Goal: Task Accomplishment & Management: Use online tool/utility

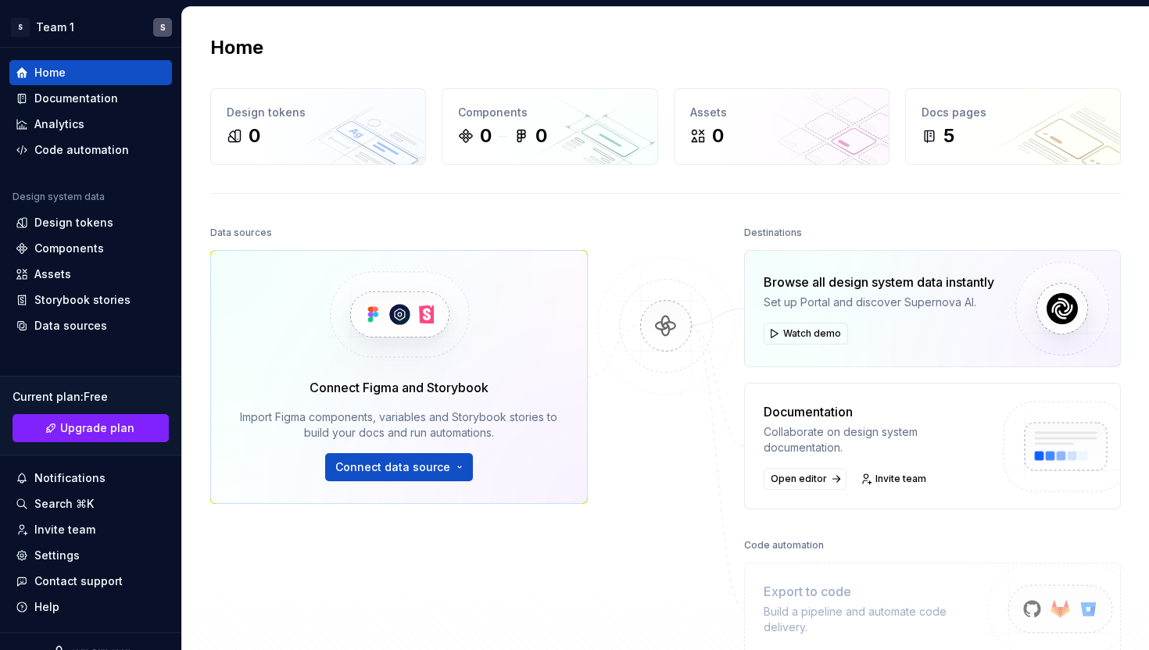
click at [438, 466] on span "Connect data source" at bounding box center [392, 468] width 115 height 16
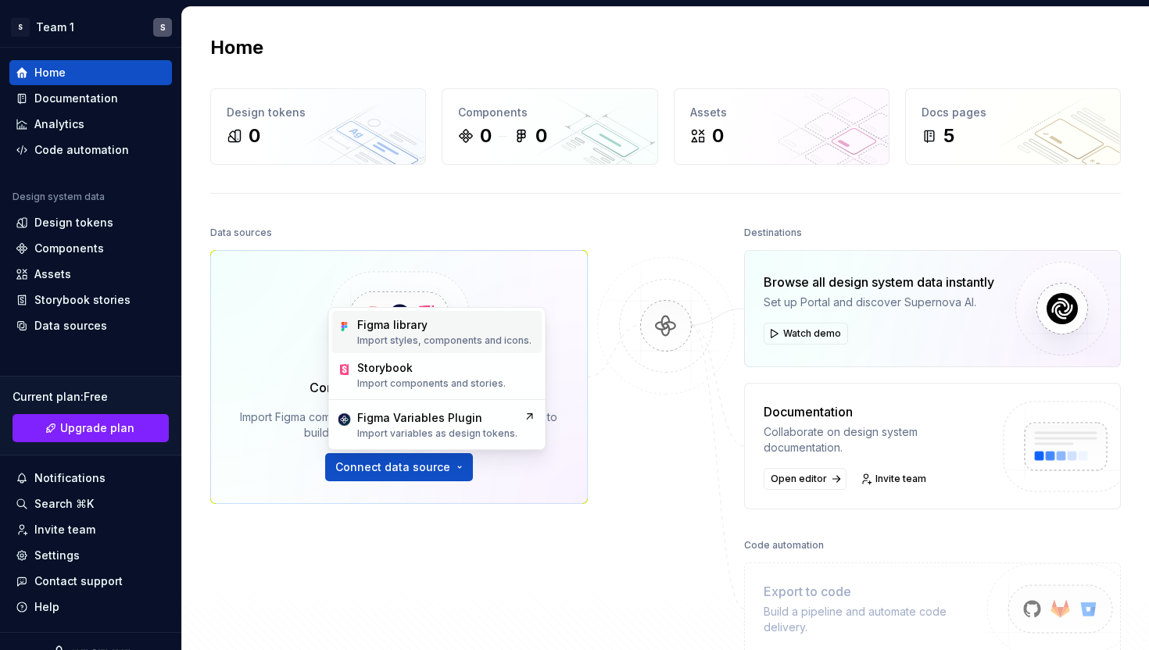
click at [429, 345] on p "Import styles, components and icons." at bounding box center [444, 341] width 174 height 13
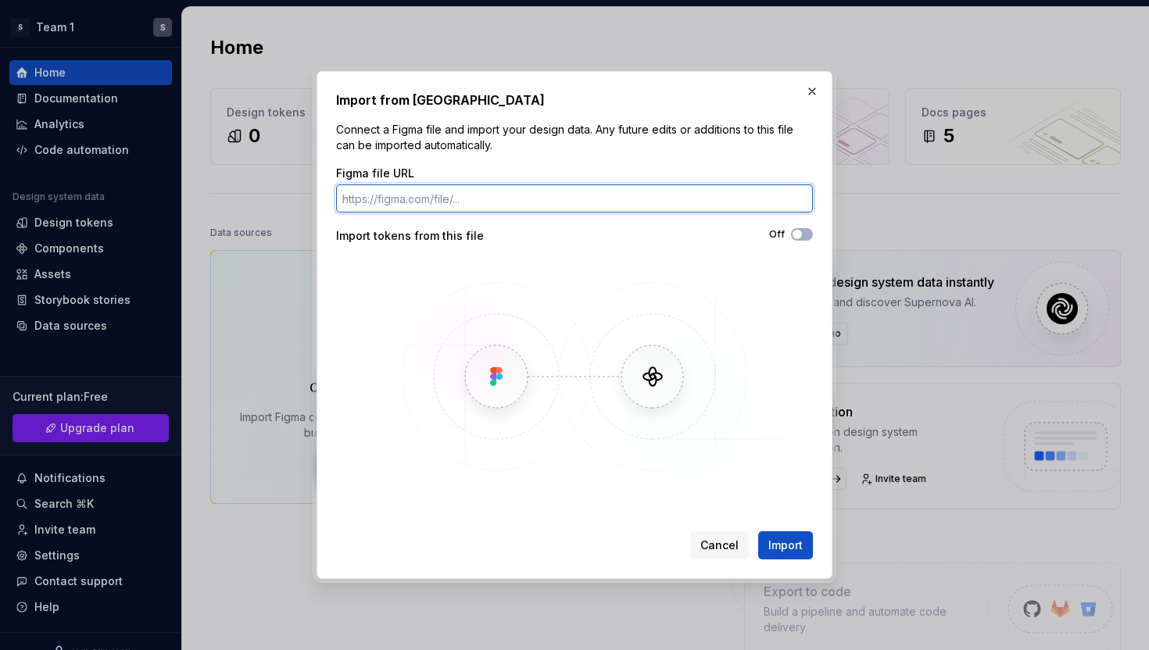
paste input "[URL][DOMAIN_NAME]"
type input "[URL][DOMAIN_NAME]"
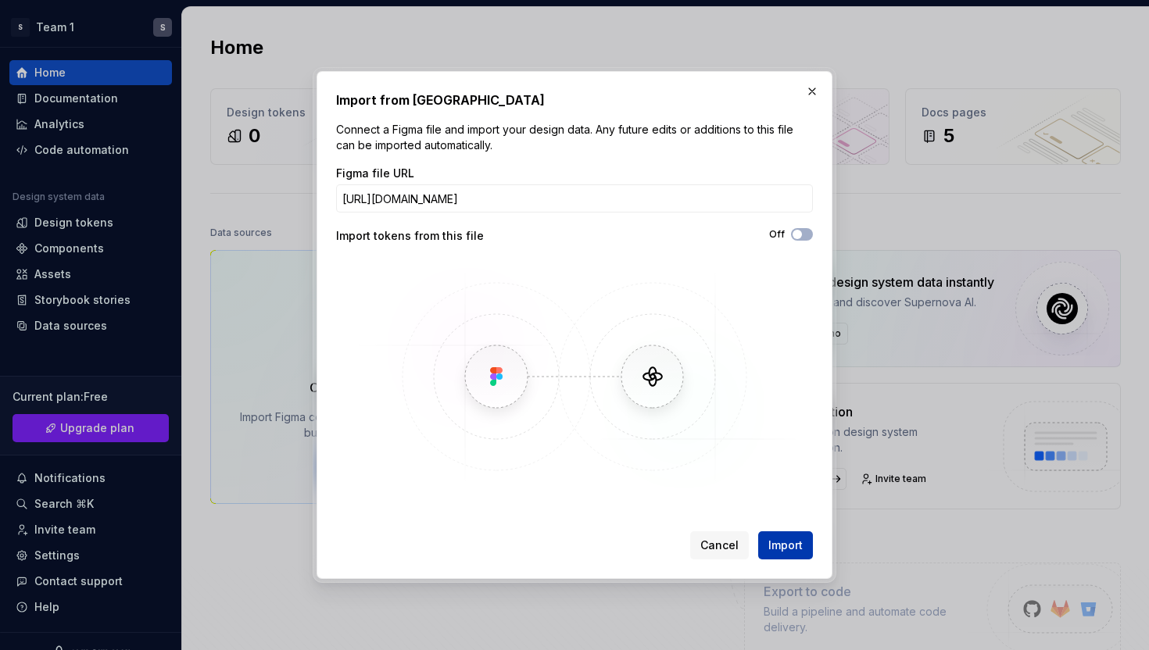
scroll to position [0, 0]
click at [786, 539] on span "Import" at bounding box center [785, 546] width 34 height 16
click at [797, 237] on span "button" at bounding box center [797, 234] width 9 height 9
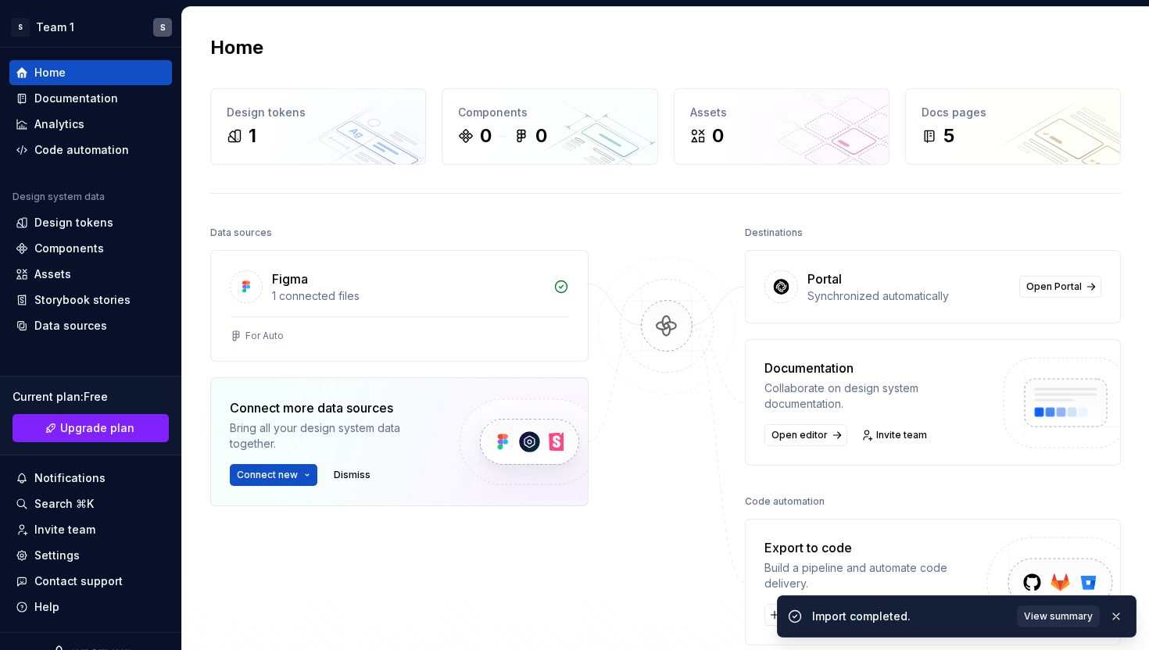
click at [1028, 615] on span "View summary" at bounding box center [1058, 616] width 69 height 13
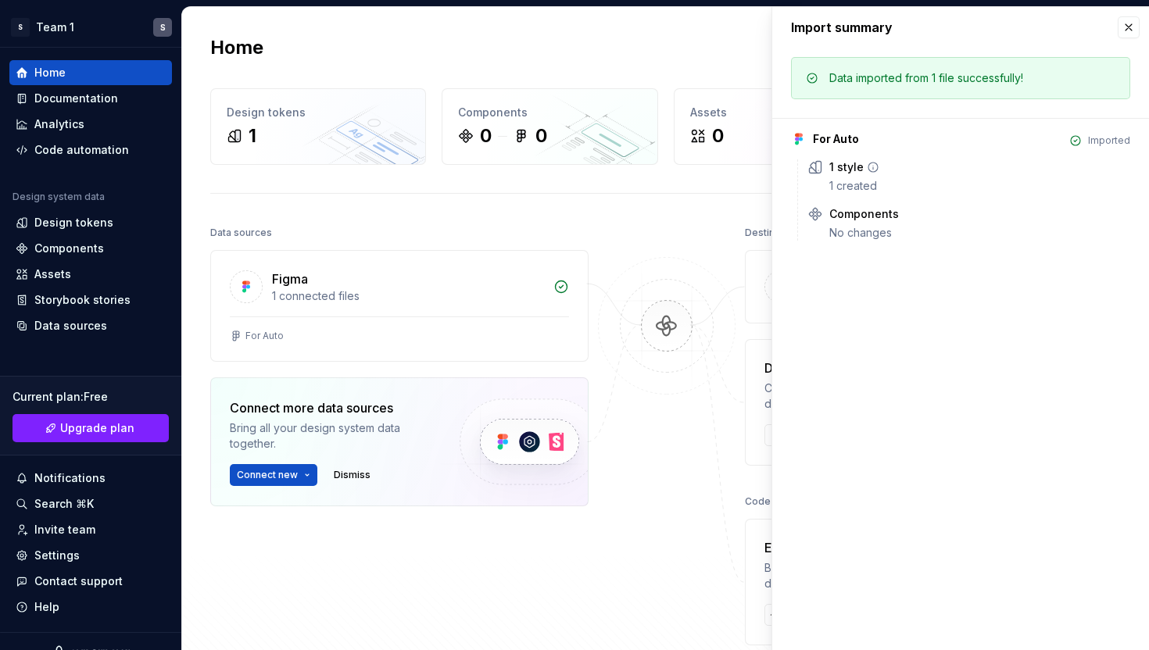
click at [857, 173] on div "1 style" at bounding box center [846, 167] width 34 height 16
click at [875, 166] on icon at bounding box center [872, 167] width 9 height 9
click at [872, 166] on icon at bounding box center [873, 167] width 13 height 13
click at [844, 232] on div "No changes" at bounding box center [979, 233] width 301 height 16
click at [907, 214] on icon at bounding box center [908, 214] width 13 height 13
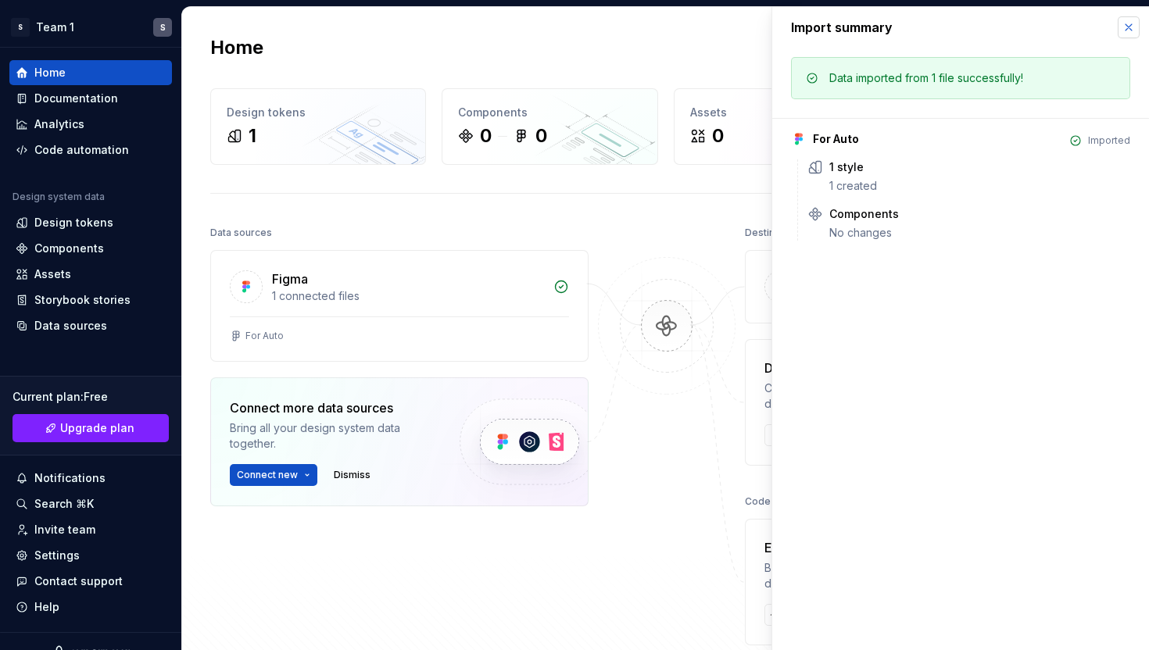
click at [1127, 31] on button "button" at bounding box center [1129, 27] width 22 height 22
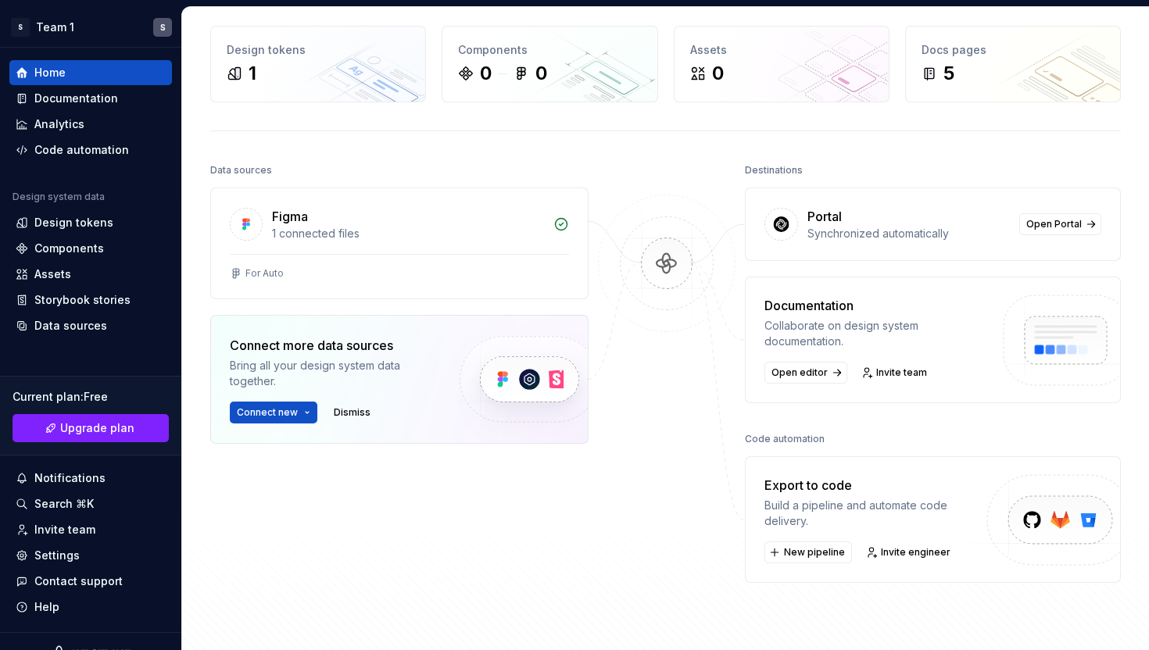
scroll to position [66, 0]
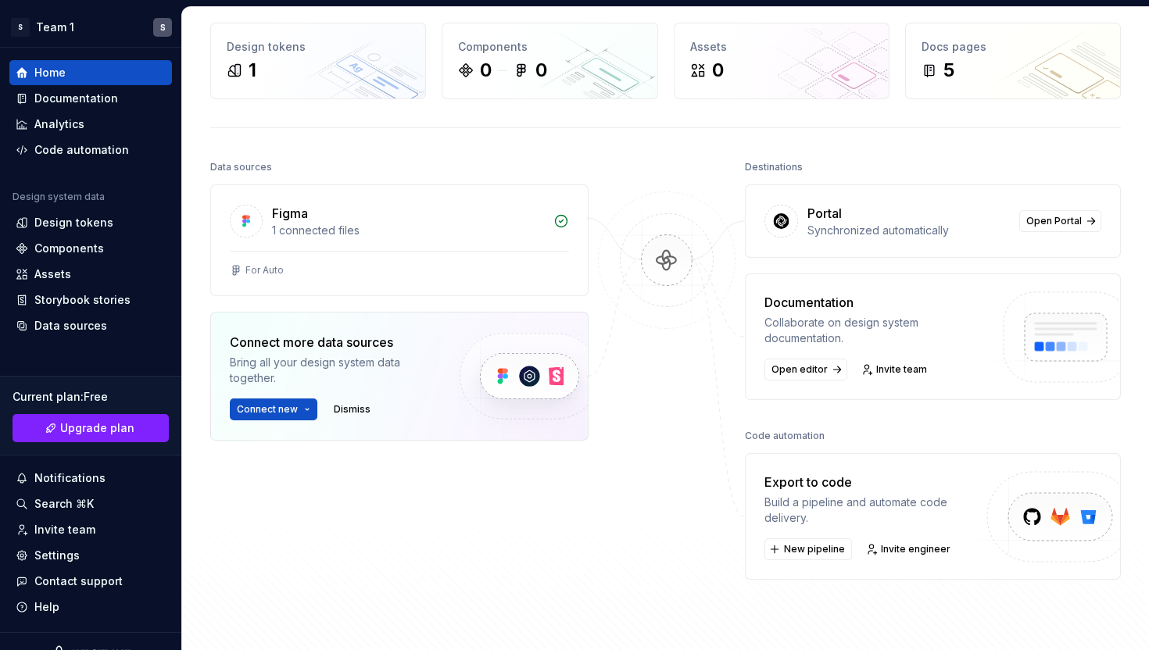
click at [806, 497] on div "Build a pipeline and automate code delivery." at bounding box center [876, 510] width 224 height 31
click at [803, 546] on span "New pipeline" at bounding box center [814, 549] width 61 height 13
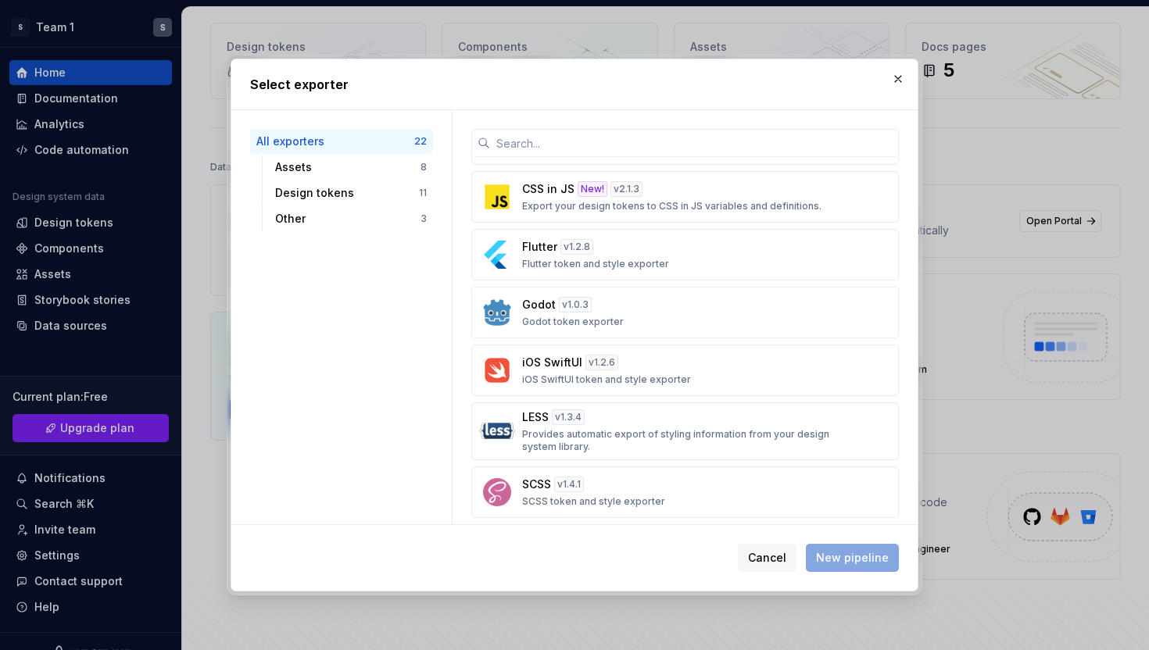
scroll to position [619, 0]
click at [546, 388] on button "iOS SwiftUI v 1.2.6 iOS SwiftUI token and style exporter" at bounding box center [685, 372] width 428 height 52
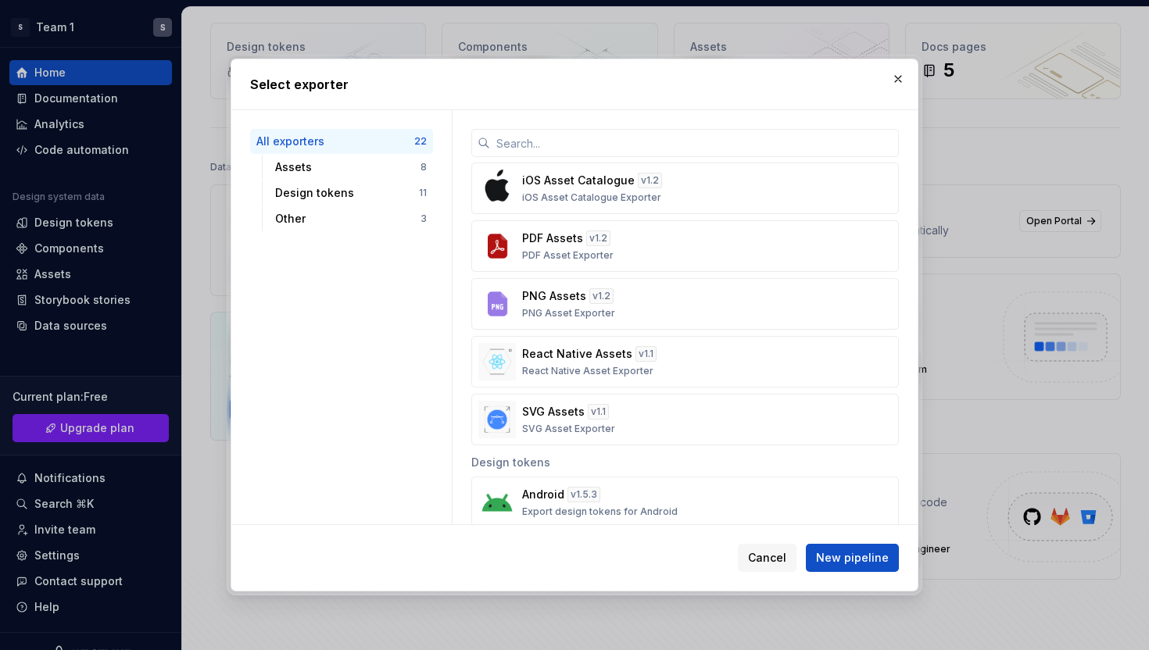
scroll to position [0, 0]
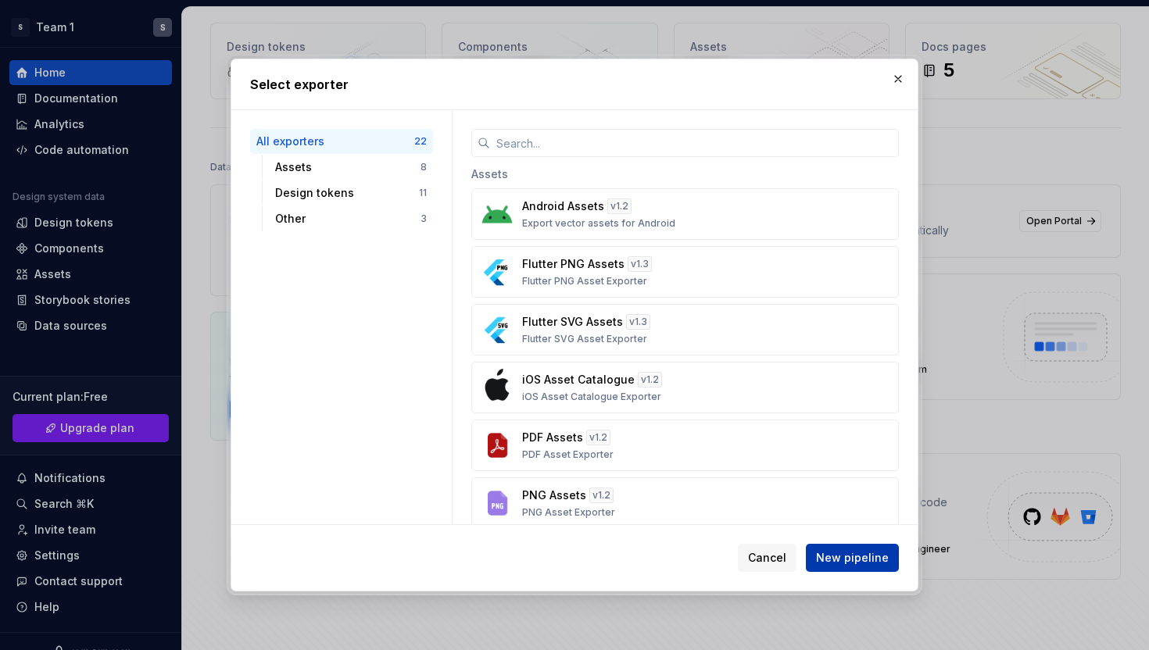
click at [858, 554] on span "New pipeline" at bounding box center [852, 558] width 73 height 16
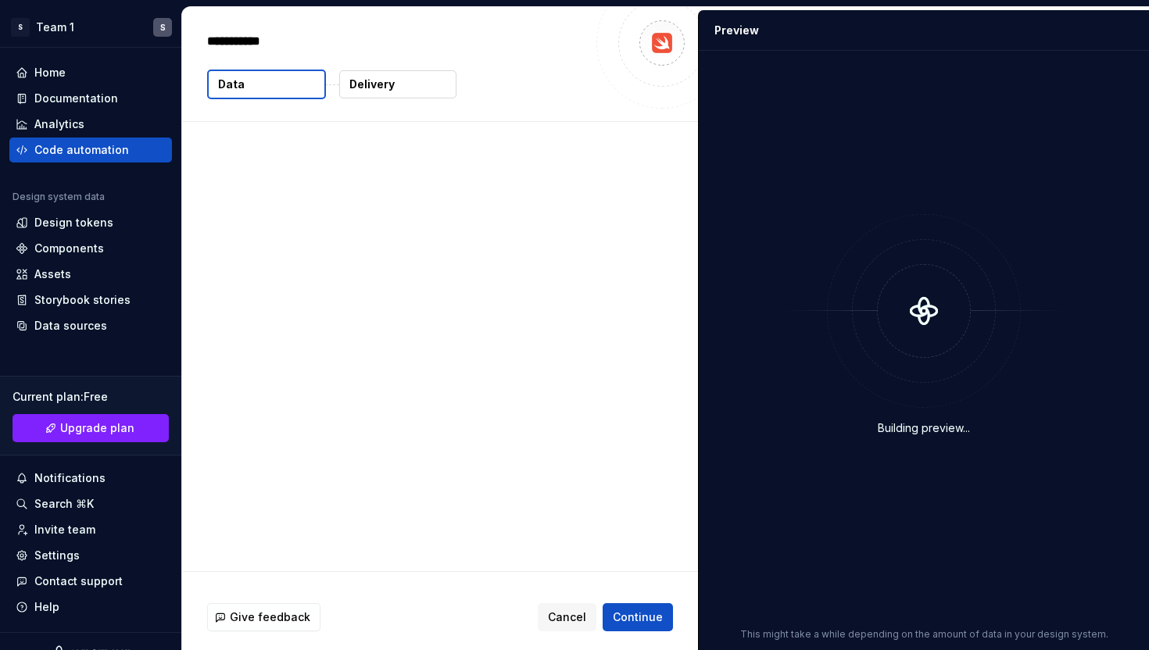
type textarea "*"
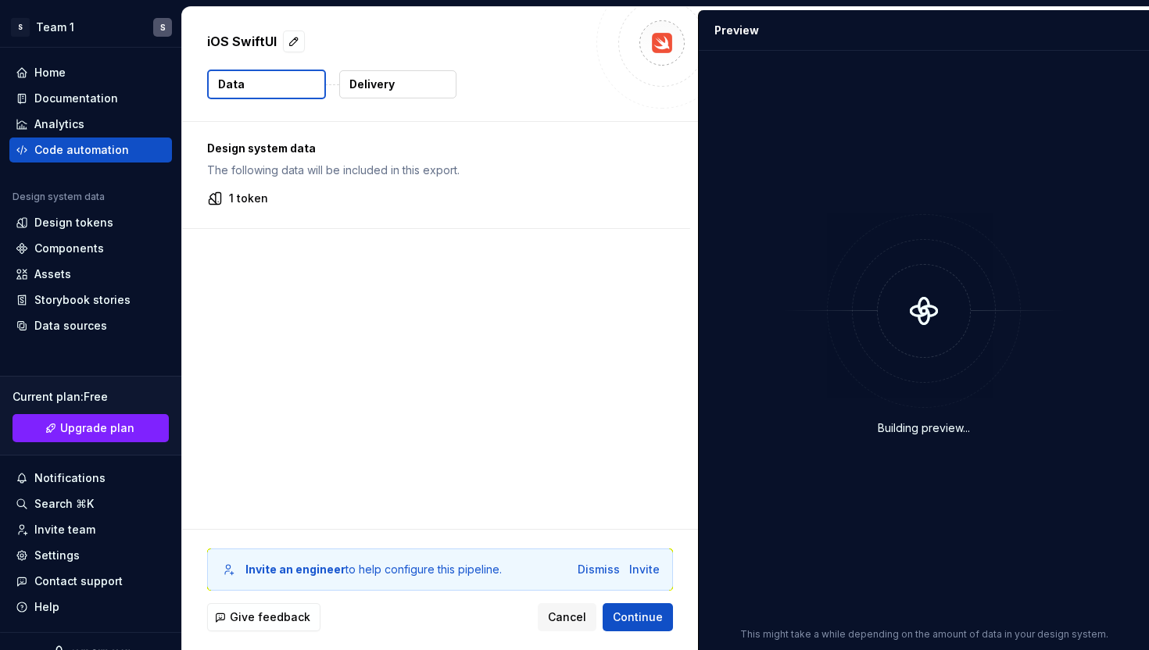
click at [245, 201] on p "1 token" at bounding box center [248, 199] width 39 height 16
click at [364, 82] on p "Delivery" at bounding box center [371, 85] width 45 height 16
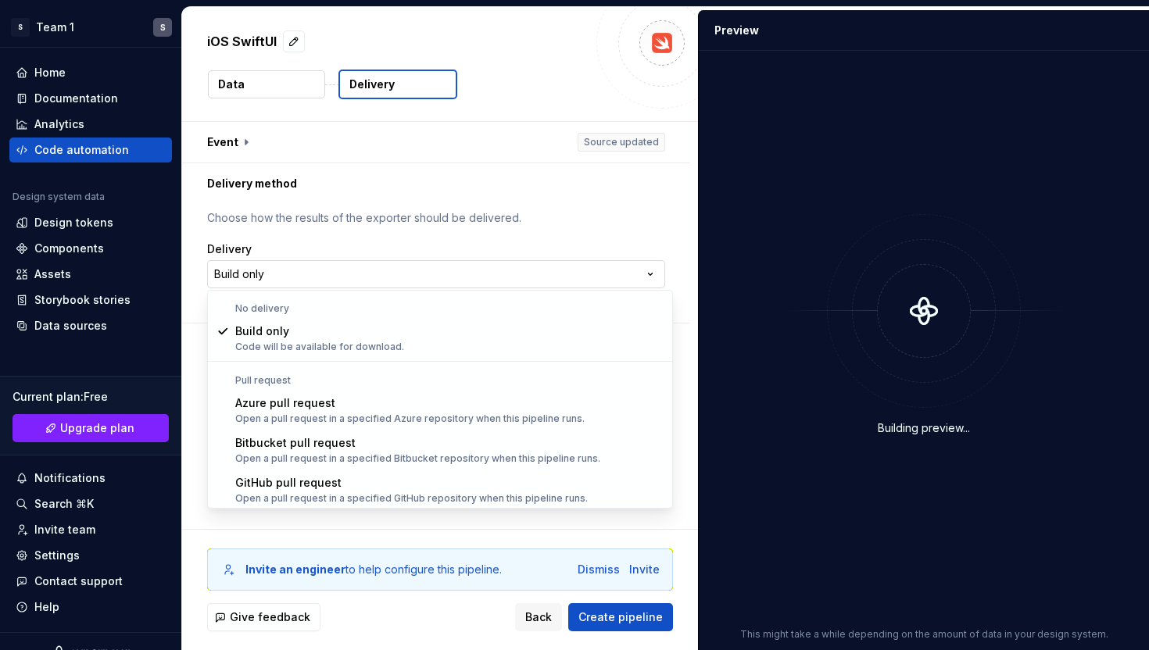
click at [302, 266] on html "**********" at bounding box center [574, 325] width 1149 height 650
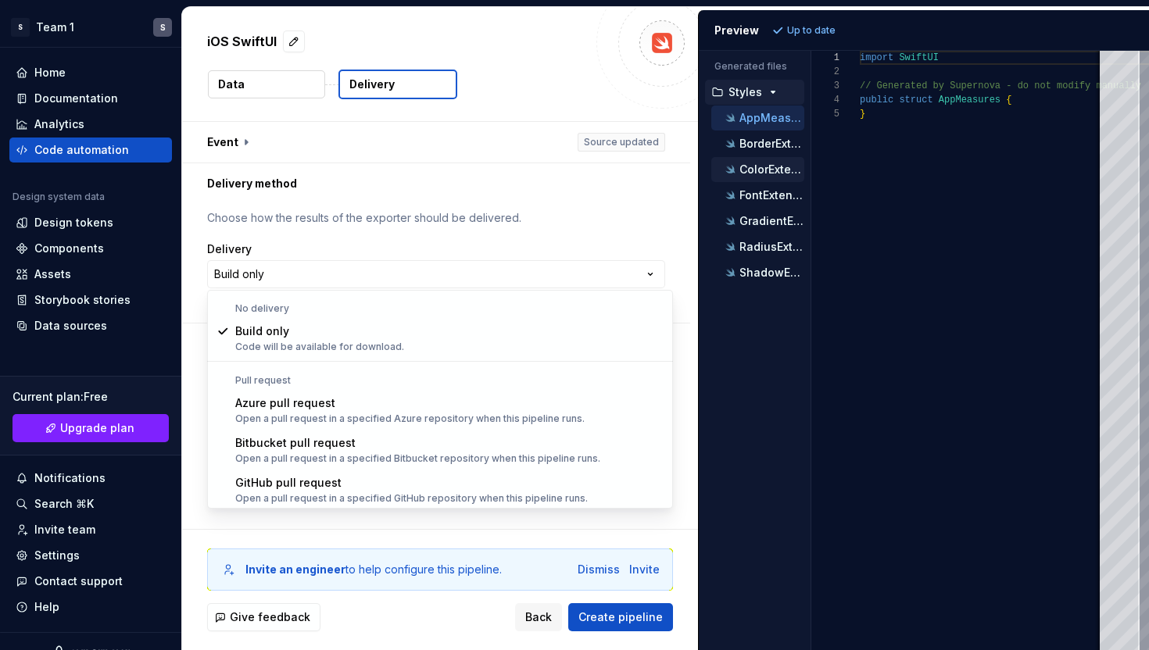
click at [744, 164] on html "**********" at bounding box center [574, 325] width 1149 height 650
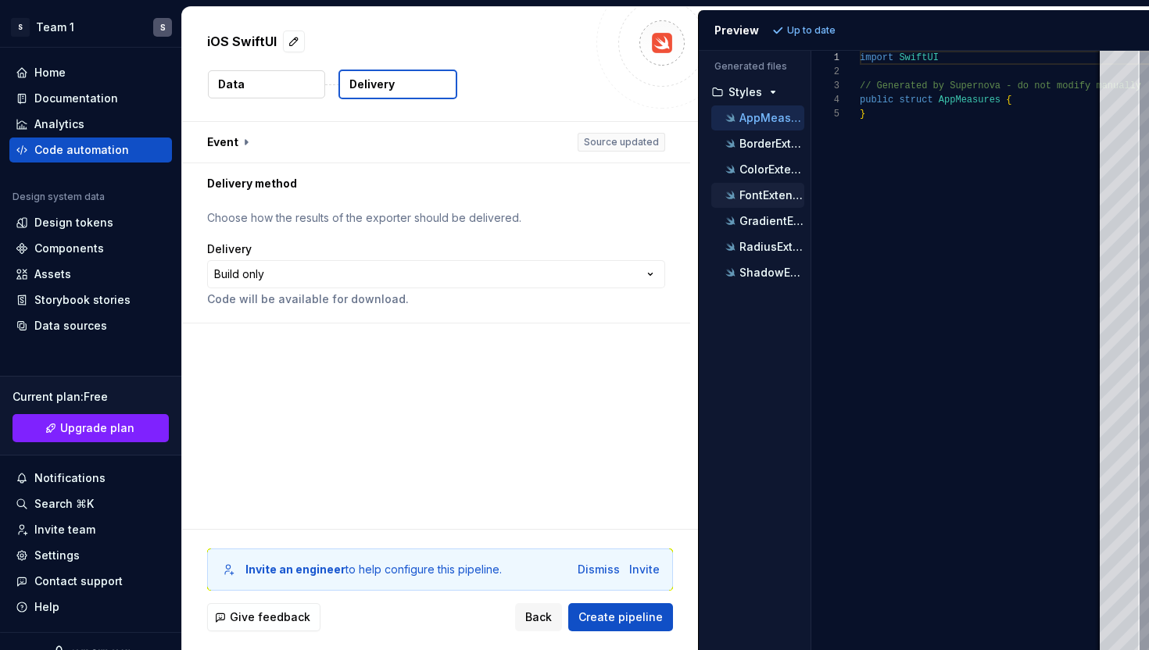
click at [748, 202] on div "FontExtension.swift" at bounding box center [763, 196] width 82 height 16
click at [748, 227] on div "GradientExtension.swift" at bounding box center [763, 221] width 82 height 16
type textarea "**********"
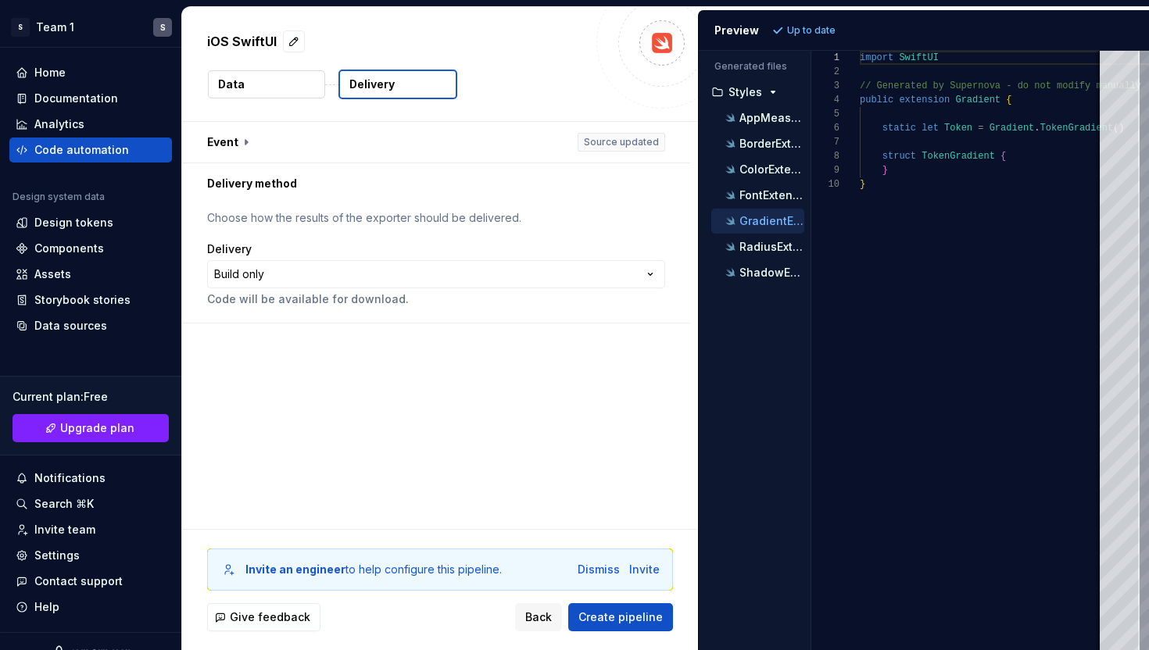
scroll to position [127, 0]
click at [750, 262] on div "ShadowExtension.swift" at bounding box center [757, 272] width 93 height 25
click at [748, 258] on div "RadiusExtension.swift" at bounding box center [757, 247] width 93 height 25
click at [87, 320] on div "Data sources" at bounding box center [70, 326] width 73 height 16
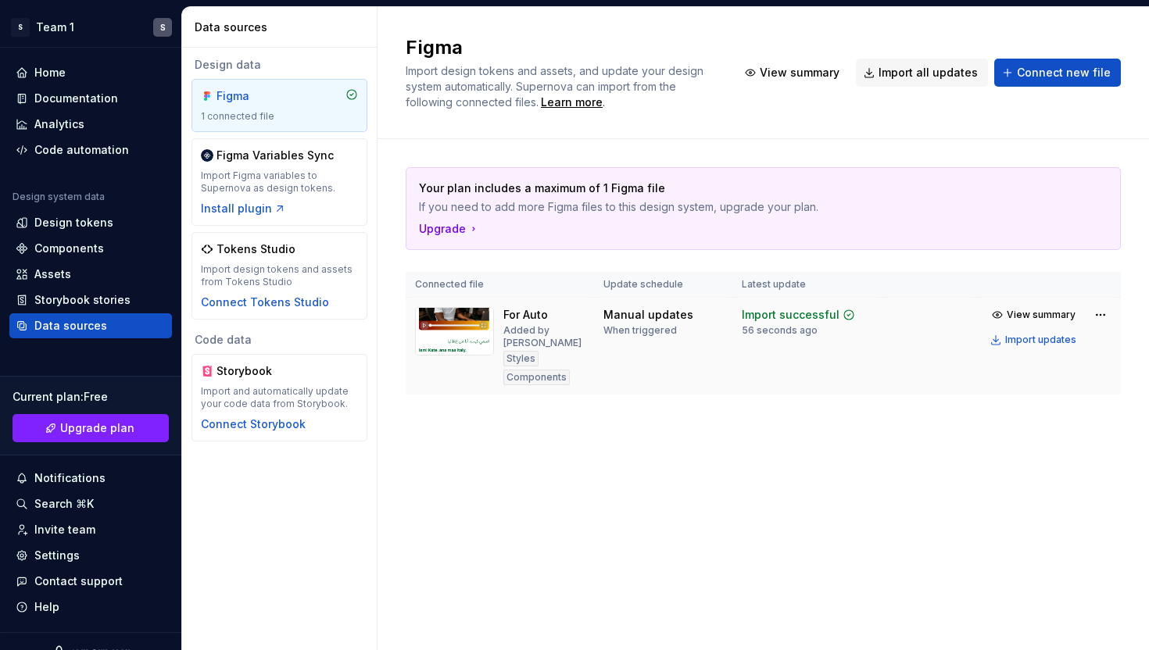
click at [482, 337] on img at bounding box center [454, 331] width 79 height 48
click at [524, 370] on div "Components" at bounding box center [536, 378] width 66 height 16
click at [524, 351] on div "Styles" at bounding box center [520, 359] width 35 height 16
click at [1112, 314] on td "View summary Import updates" at bounding box center [1048, 327] width 145 height 59
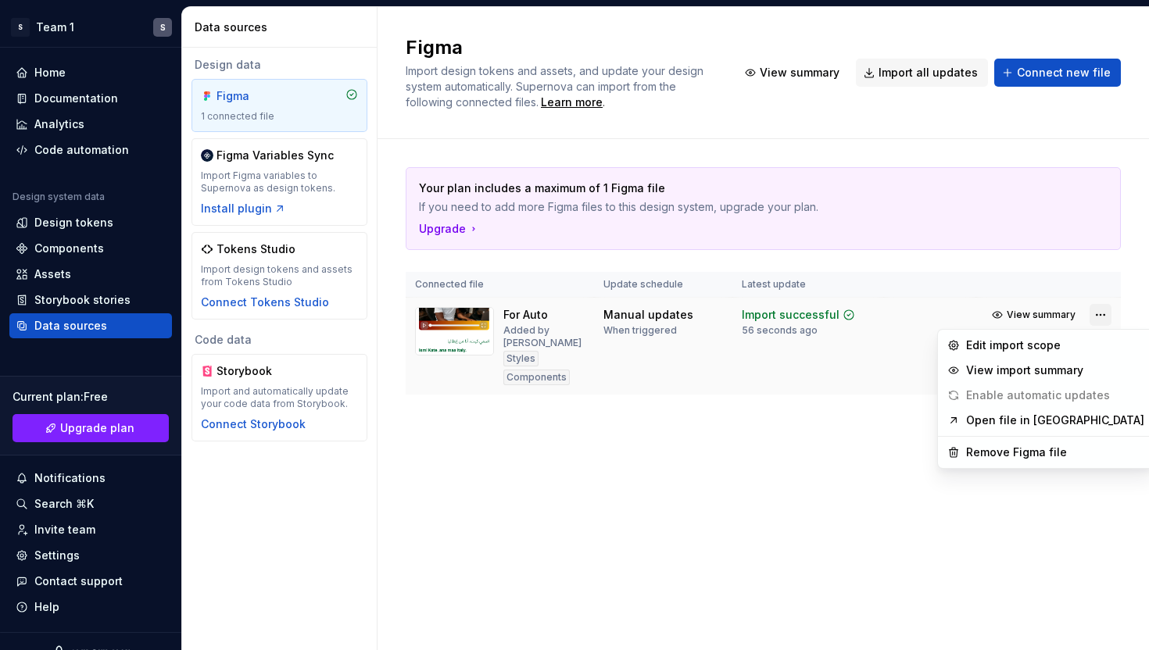
click at [1106, 314] on html "S Team 1 S Home Documentation Analytics Code automation Design system data Desi…" at bounding box center [574, 325] width 1149 height 650
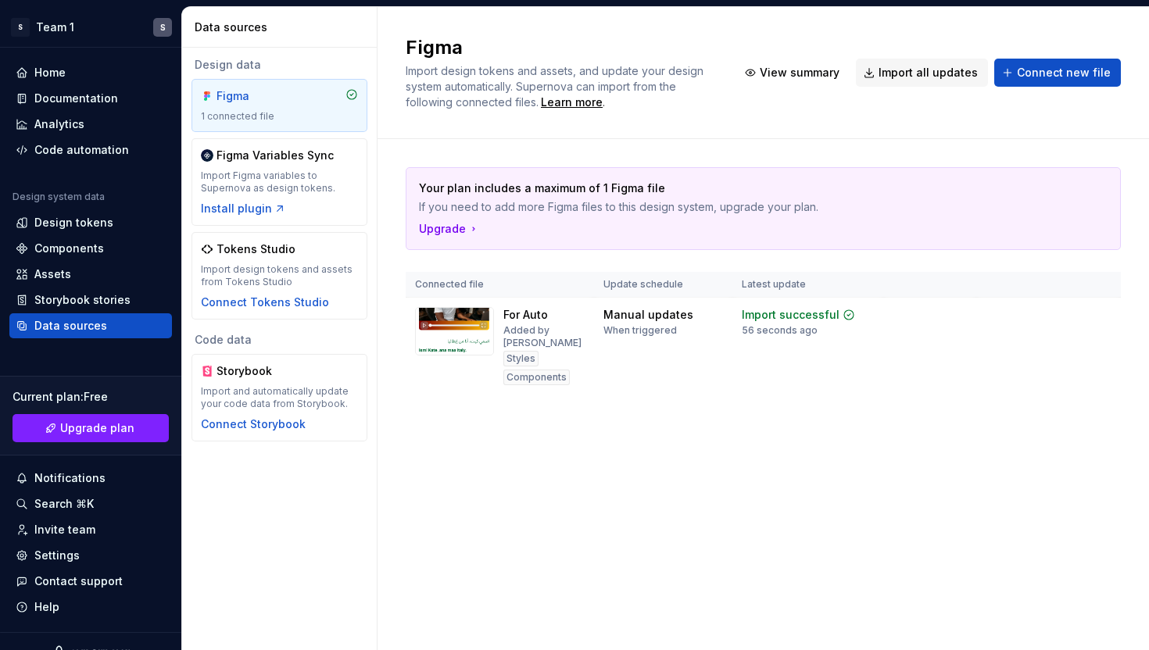
click at [805, 424] on html "S Team 1 S Home Documentation Analytics Code automation Design system data Desi…" at bounding box center [574, 325] width 1149 height 650
click at [92, 77] on div "Home" at bounding box center [91, 73] width 150 height 16
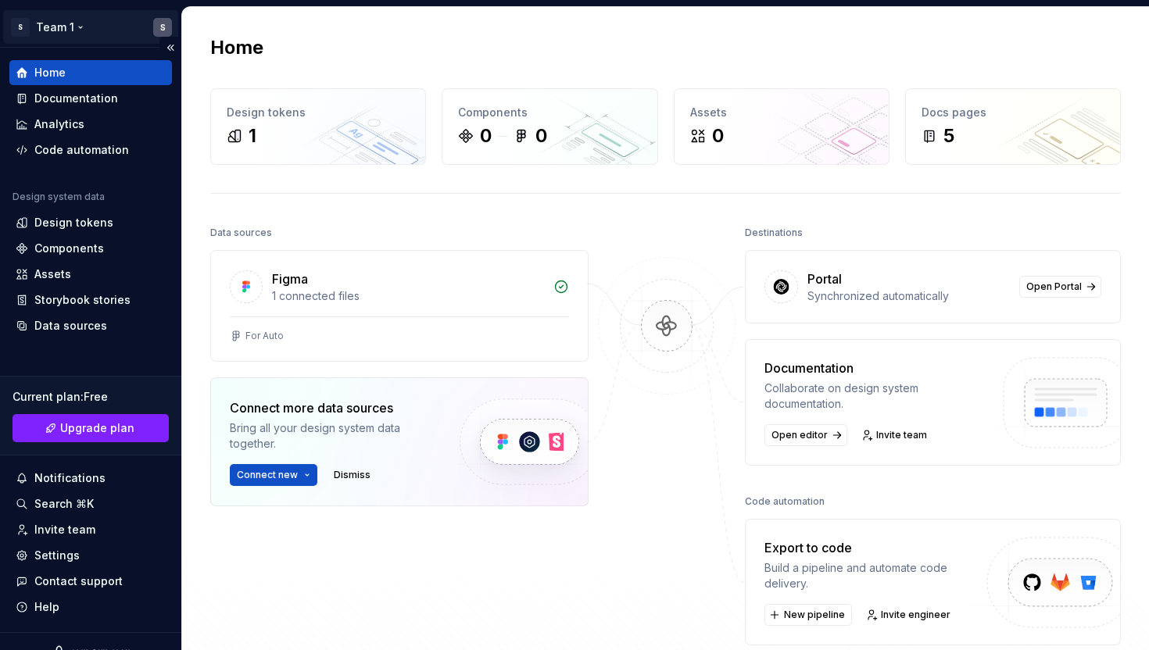
click at [83, 21] on html "S Team 1 S Home Documentation Analytics Code automation Design system data Desi…" at bounding box center [574, 325] width 1149 height 650
click at [306, 205] on html "S Team 1 S Home Documentation Analytics Code automation Design system data Desi…" at bounding box center [574, 325] width 1149 height 650
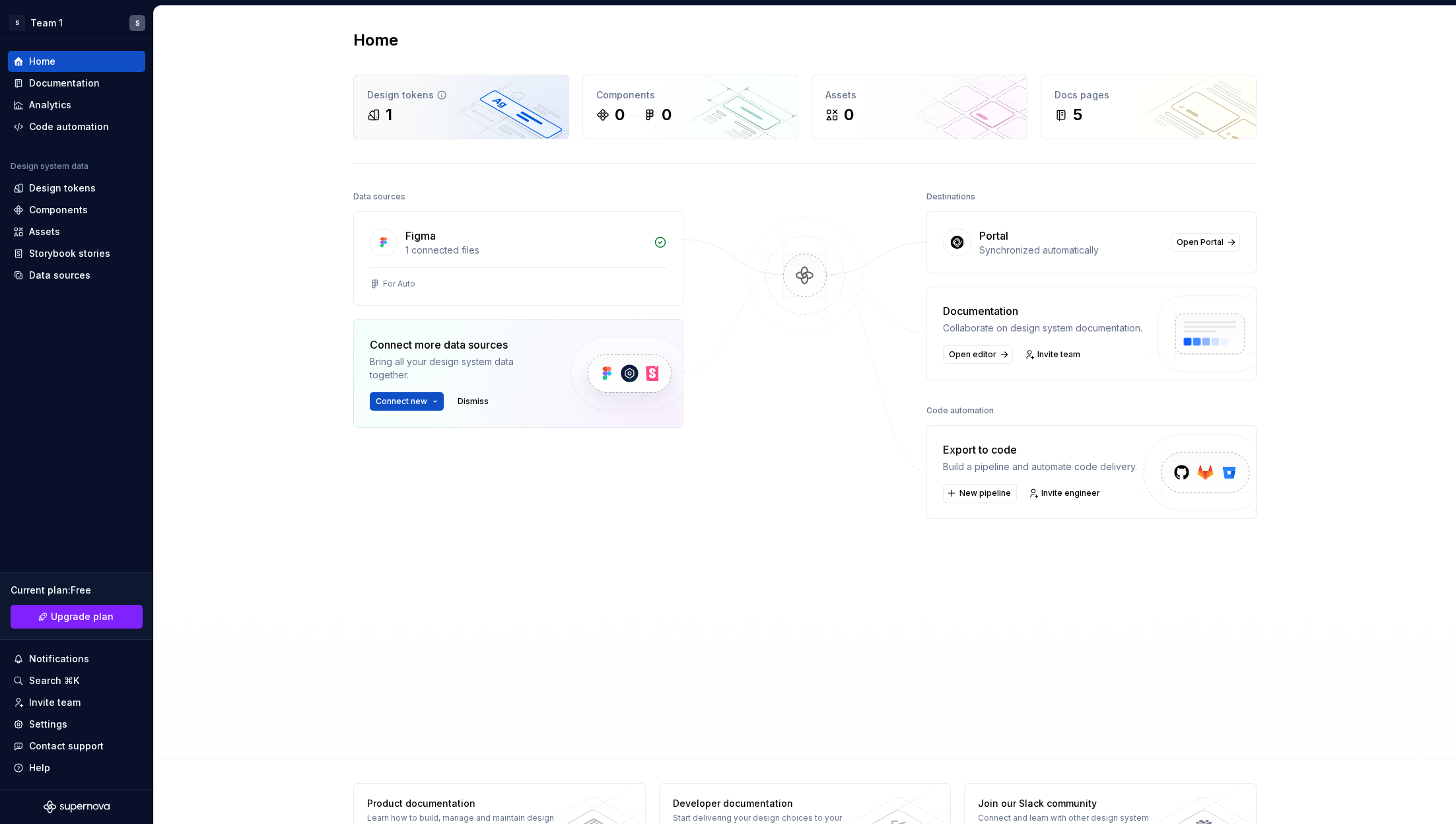
click at [514, 108] on div "1" at bounding box center [461, 115] width 188 height 21
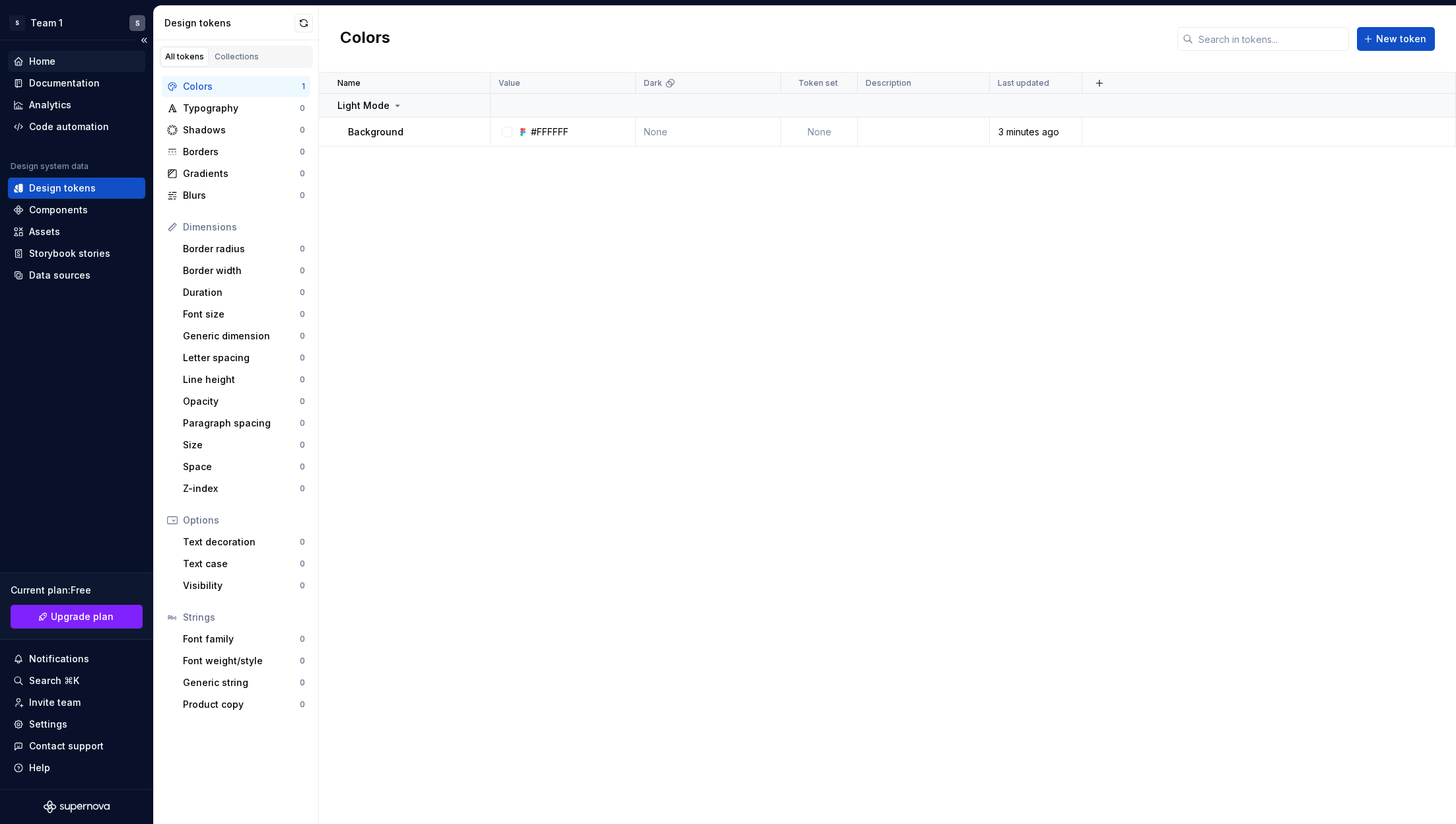
click at [35, 60] on div "Home" at bounding box center [41, 62] width 26 height 14
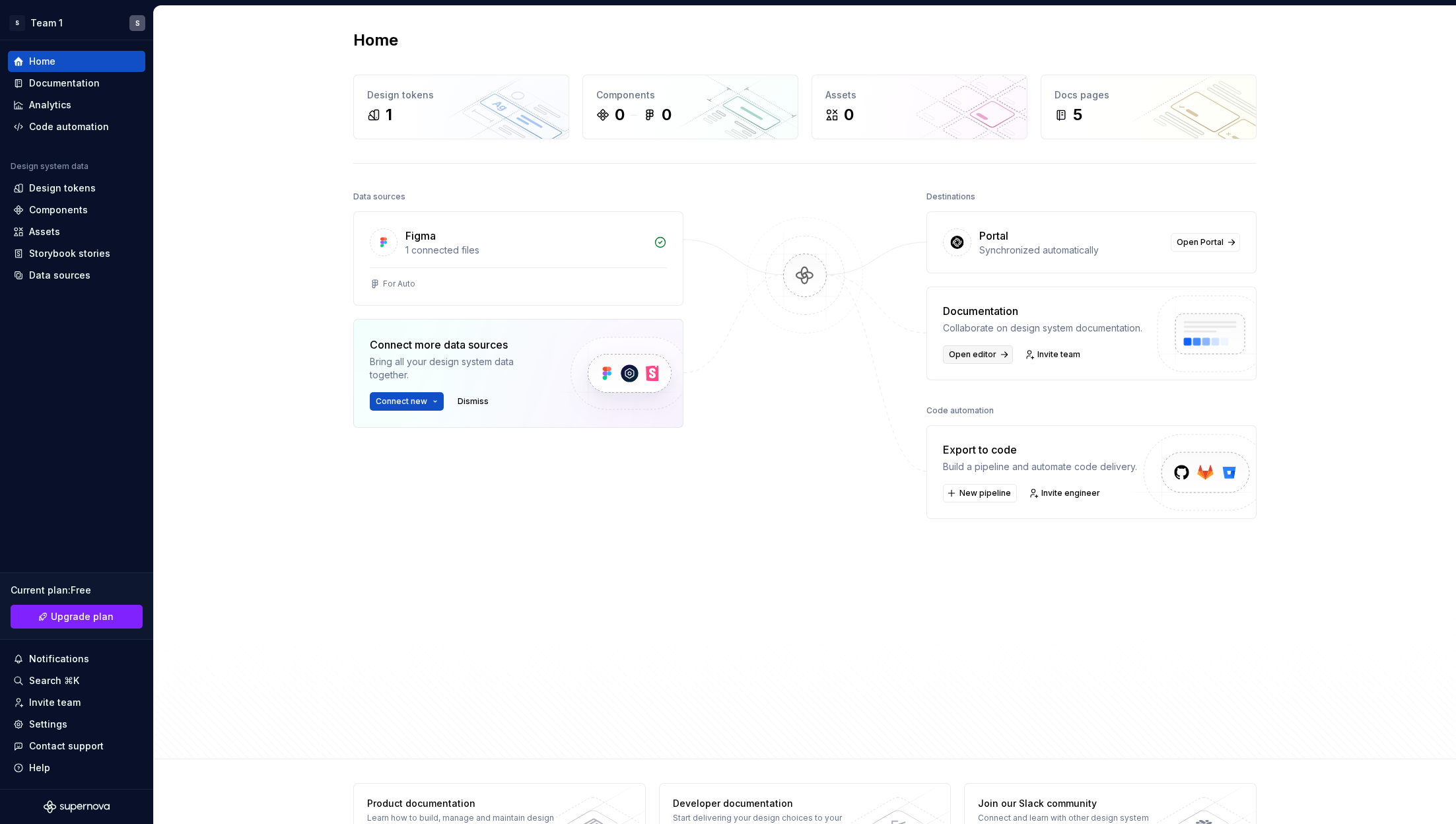
click at [968, 352] on span "Open editor" at bounding box center [972, 355] width 47 height 11
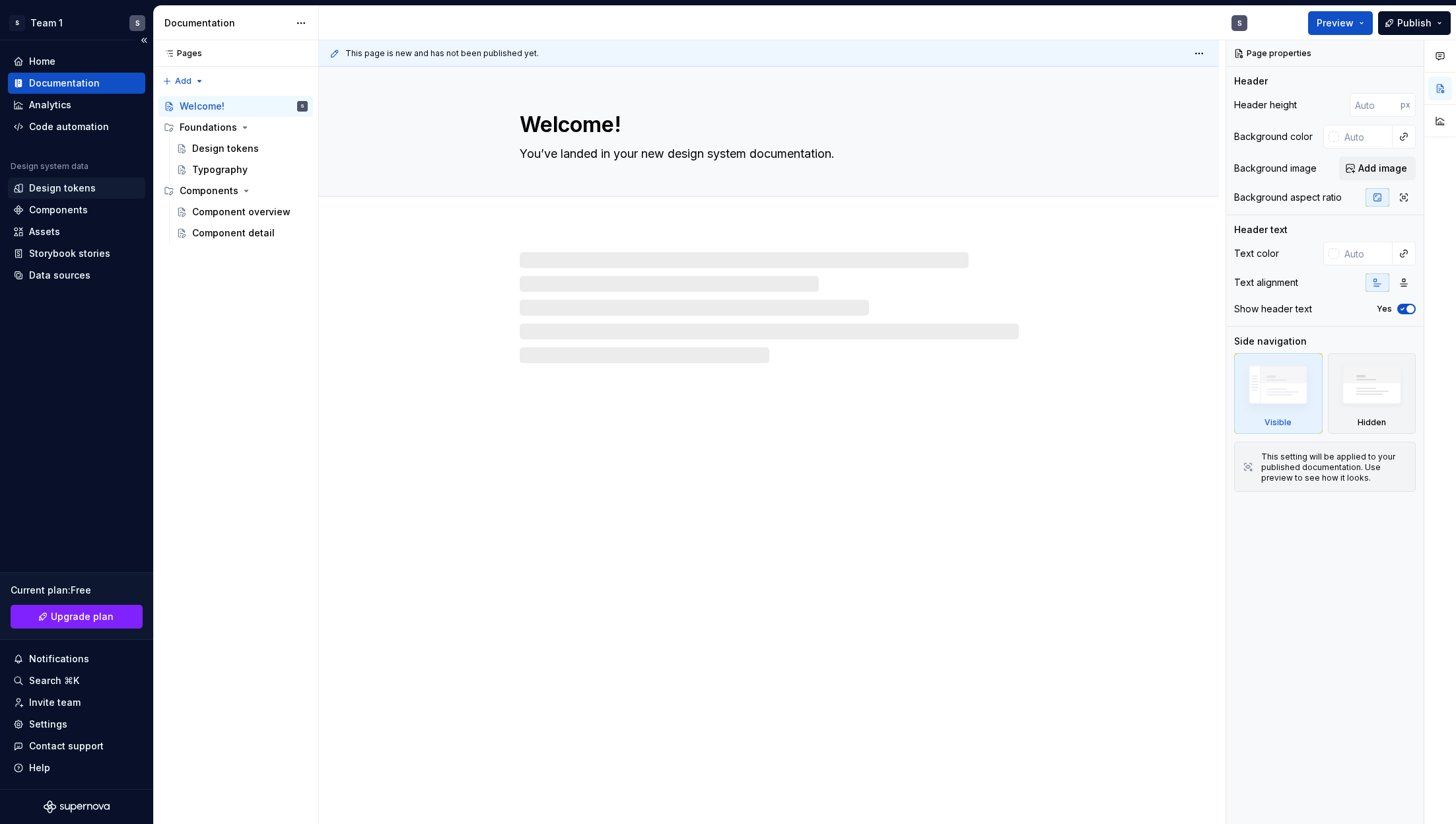
click at [64, 189] on div "Design tokens" at bounding box center [62, 188] width 67 height 14
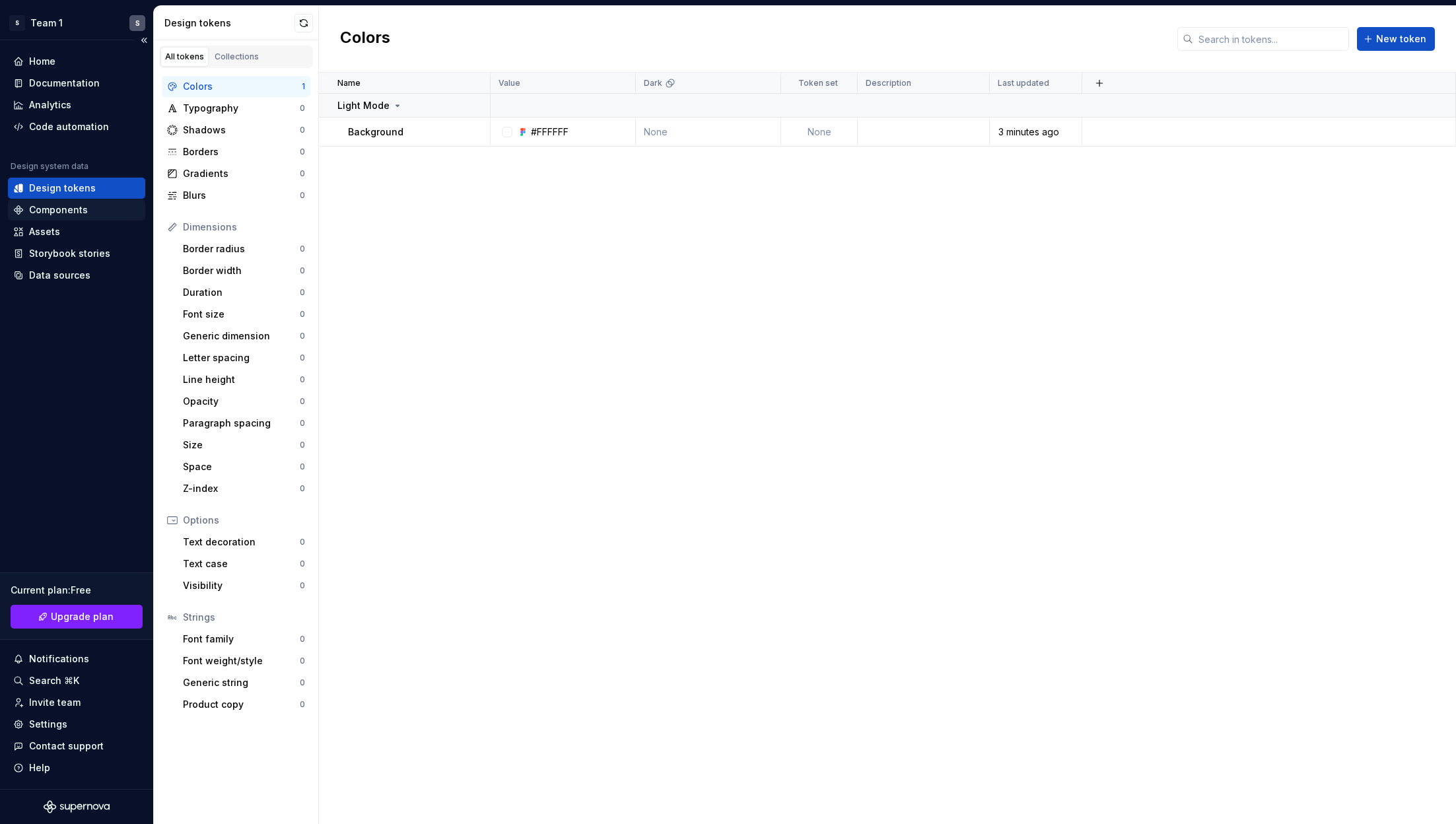
click at [65, 215] on div "Components" at bounding box center [58, 210] width 59 height 14
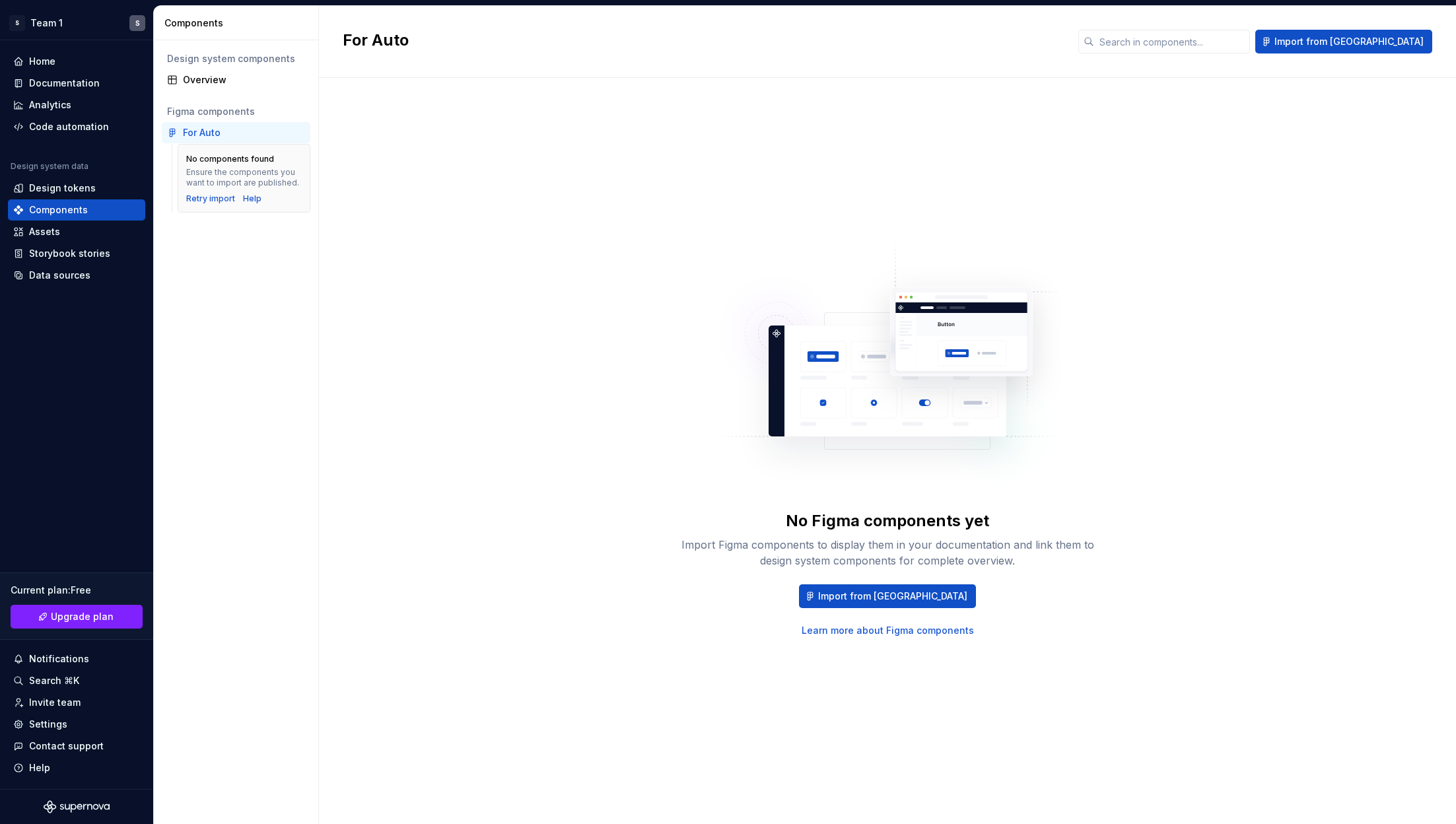
click at [194, 126] on div "For Auto" at bounding box center [202, 133] width 38 height 14
click at [899, 549] on span "Import from [GEOGRAPHIC_DATA]" at bounding box center [892, 596] width 149 height 14
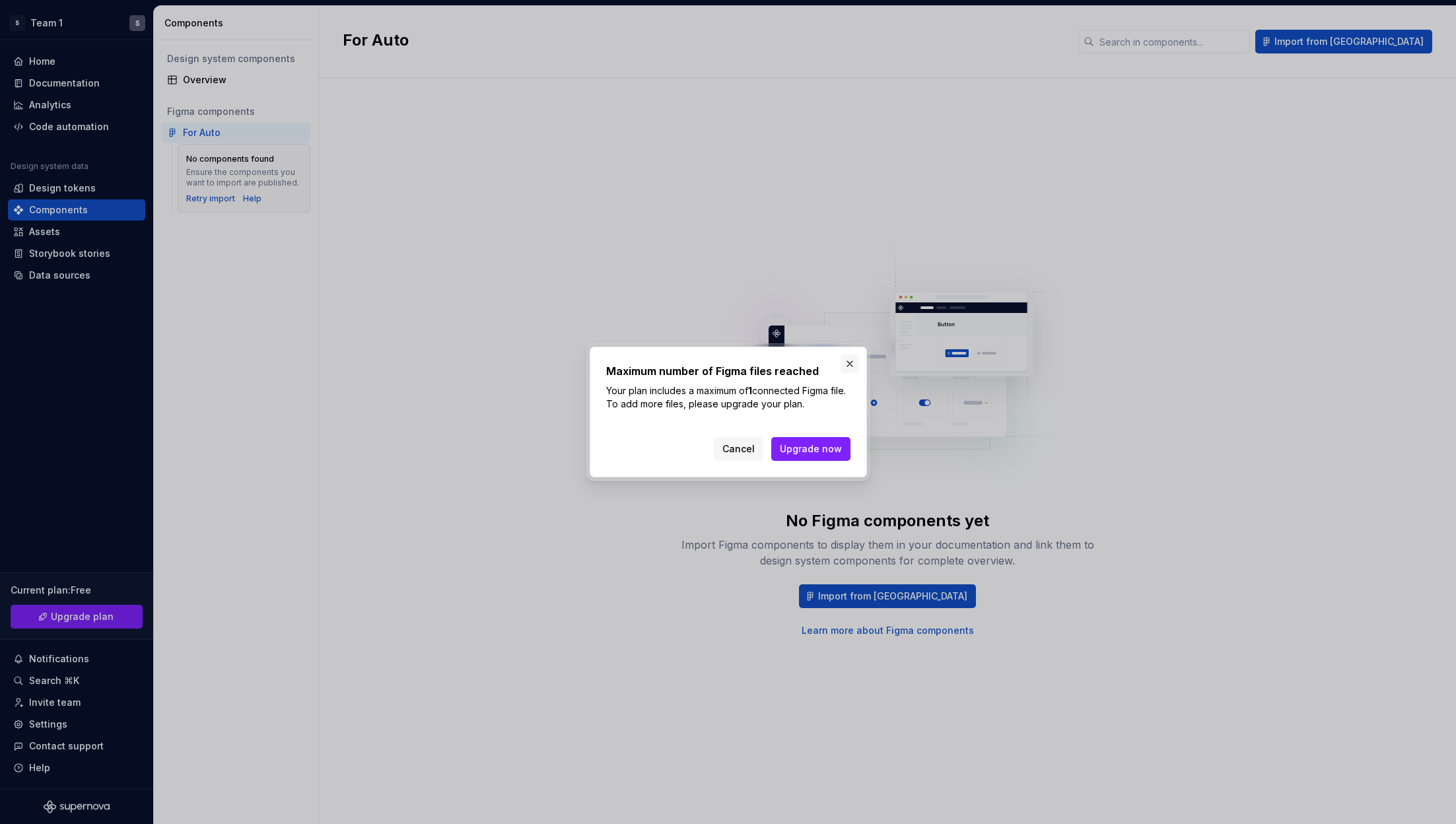
click at [840, 364] on button "button" at bounding box center [850, 364] width 19 height 19
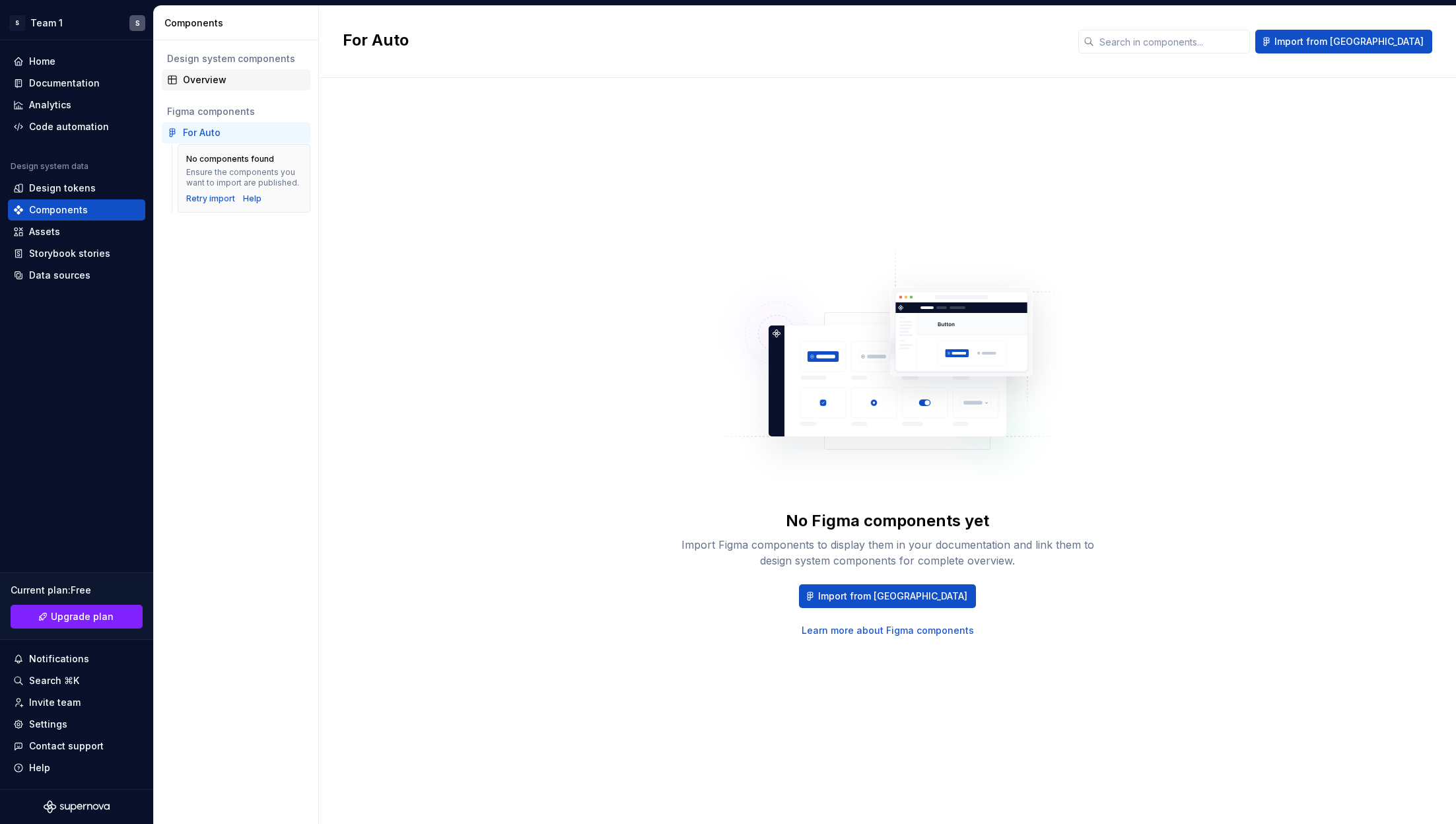
click at [189, 79] on div "Overview" at bounding box center [244, 80] width 122 height 14
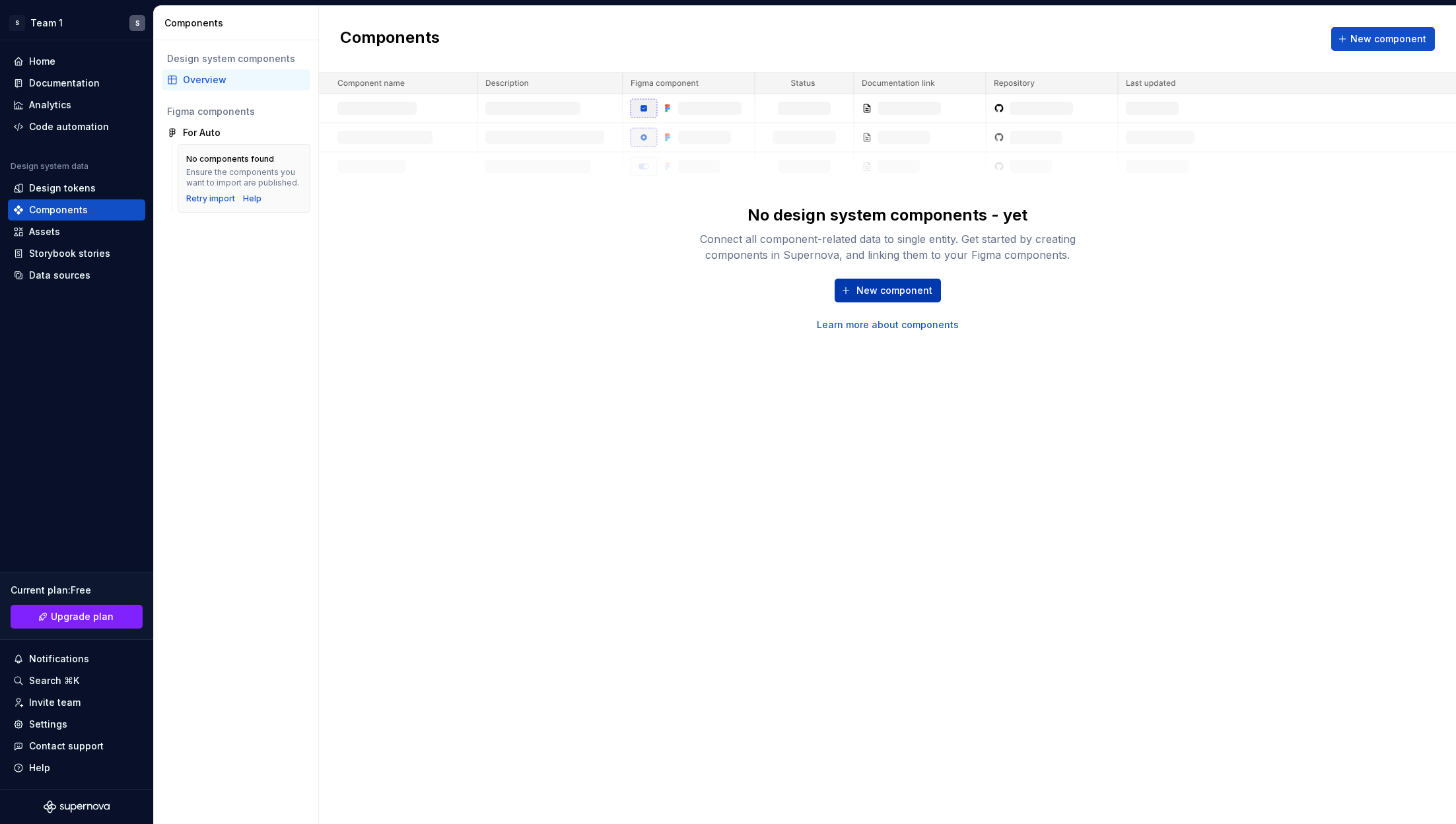
click at [882, 281] on button "New component" at bounding box center [888, 290] width 106 height 24
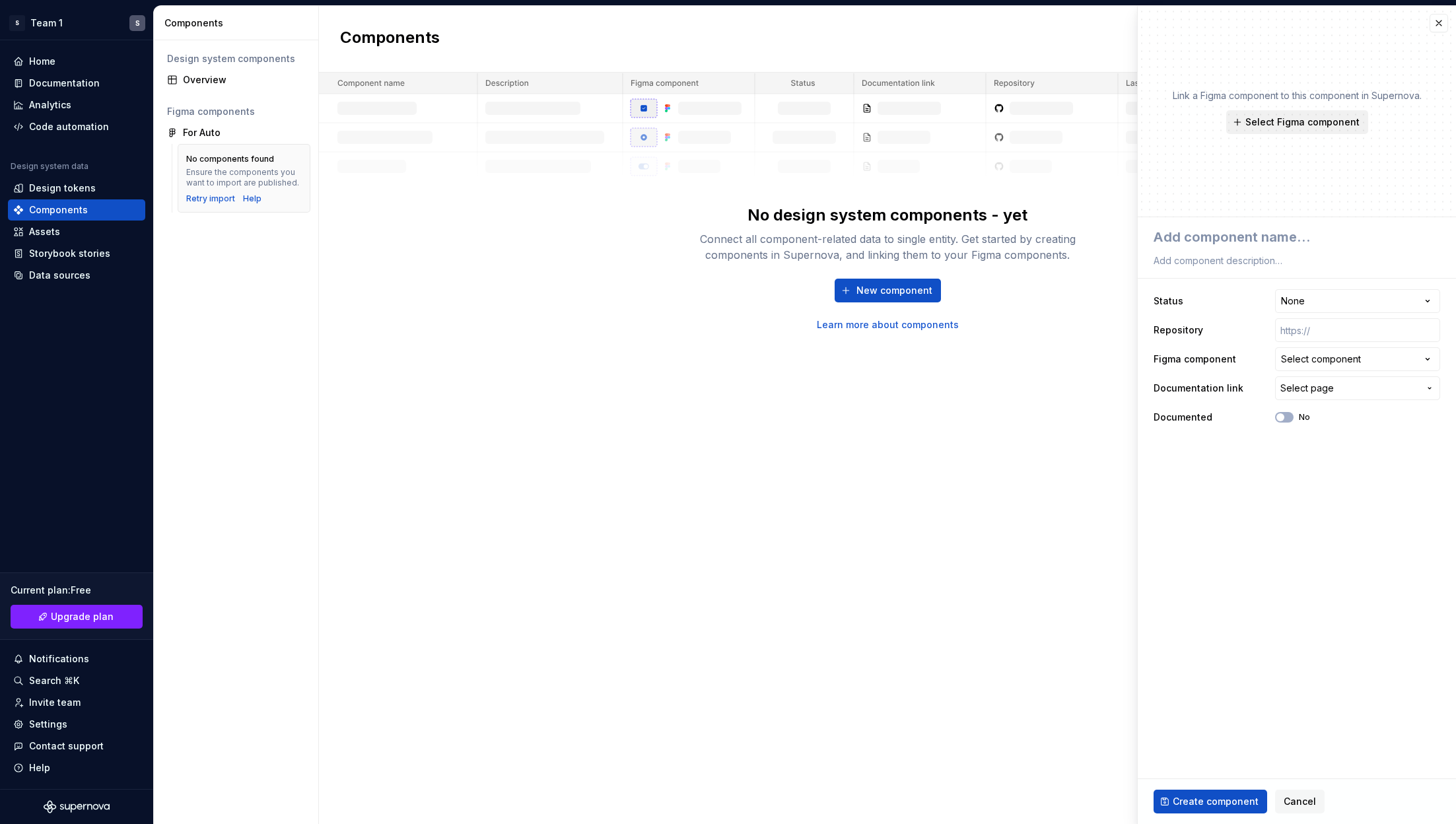
click at [970, 117] on span "Select Figma component" at bounding box center [1301, 122] width 114 height 14
click at [947, 460] on div "Components New component No design system components - yet Connect all componen…" at bounding box center [888, 415] width 1137 height 817
click at [970, 27] on button "button" at bounding box center [1438, 23] width 19 height 19
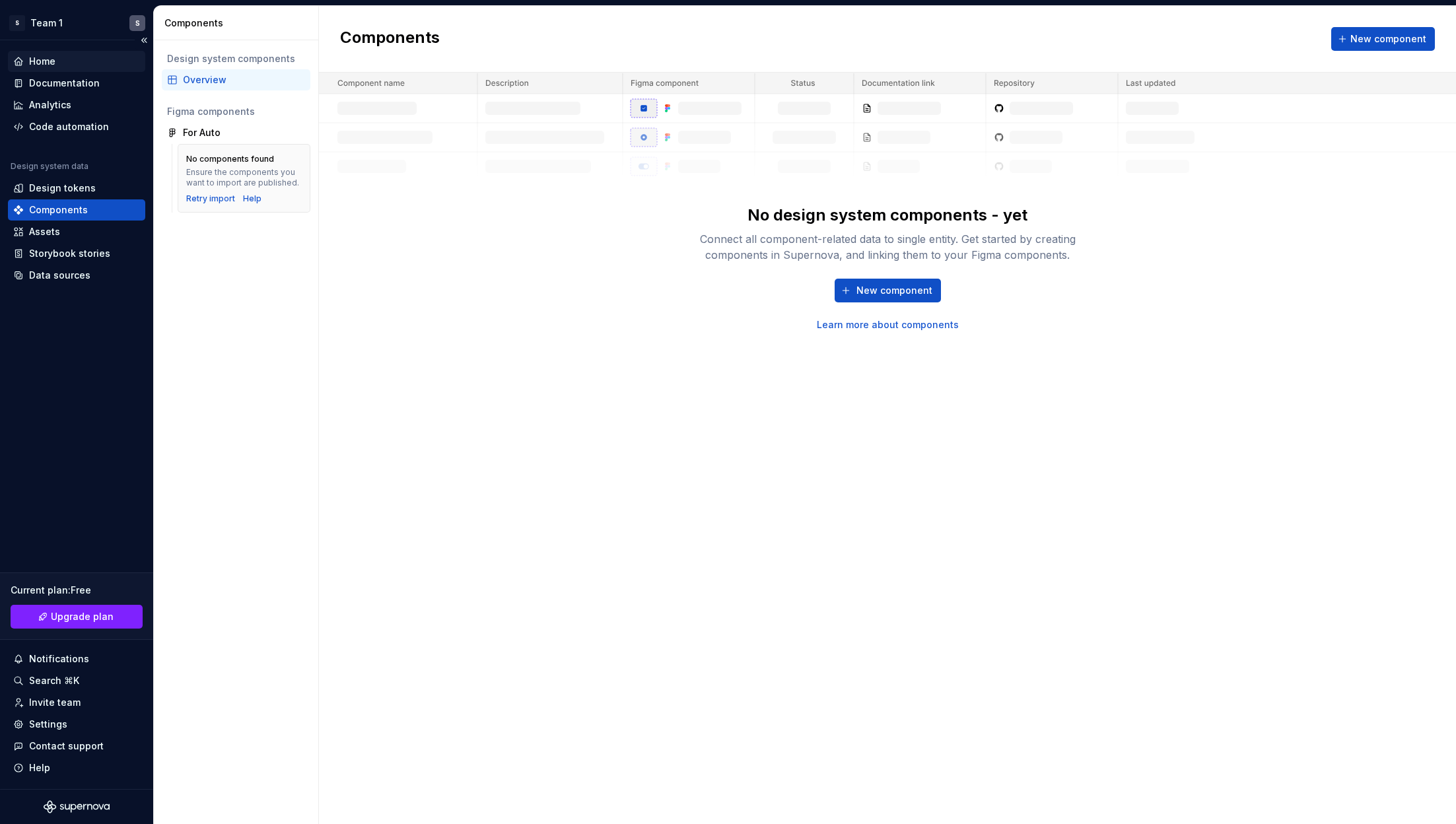
click at [33, 59] on div "Home" at bounding box center [41, 62] width 26 height 14
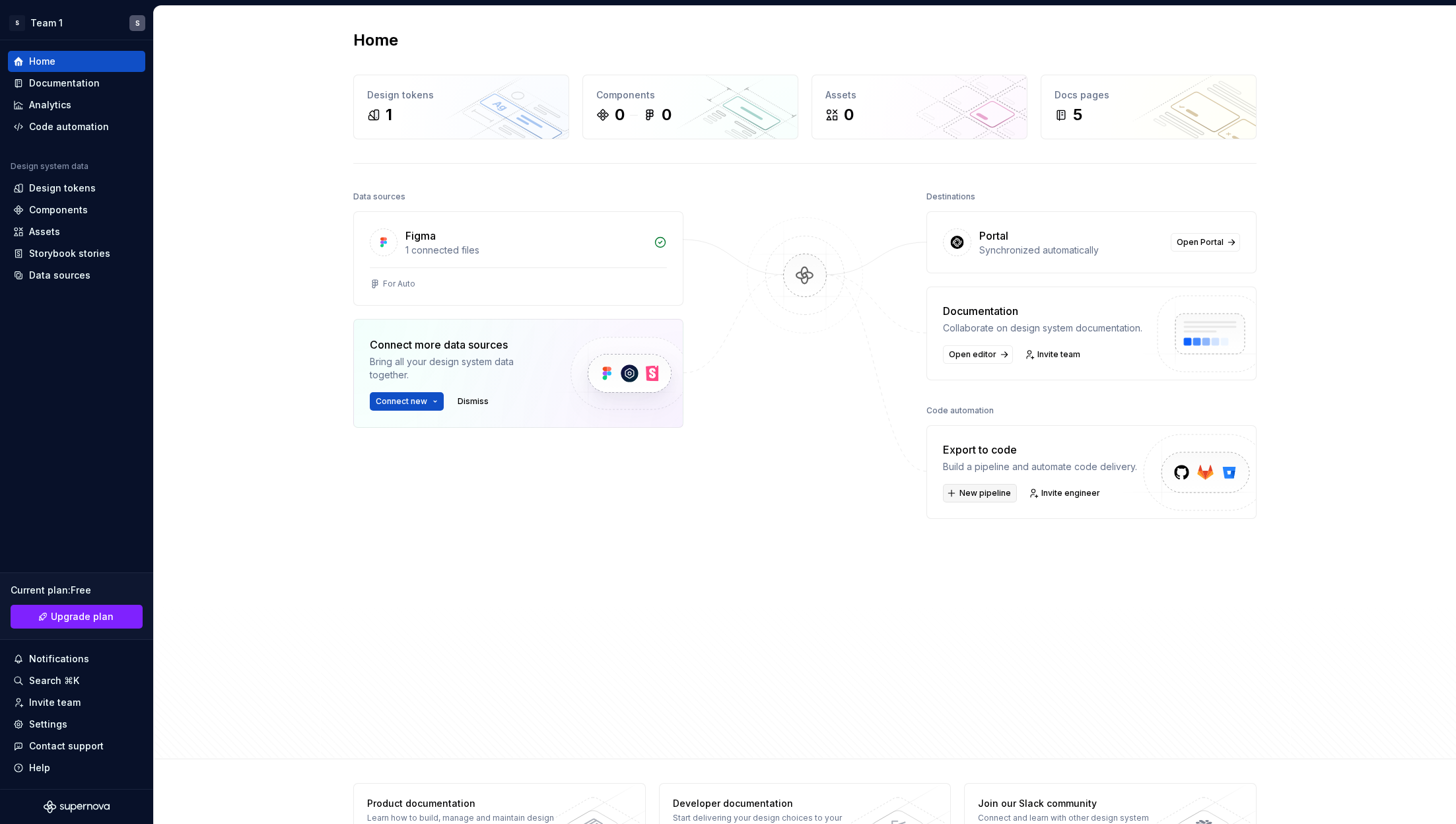
click at [970, 494] on span "New pipeline" at bounding box center [985, 493] width 52 height 11
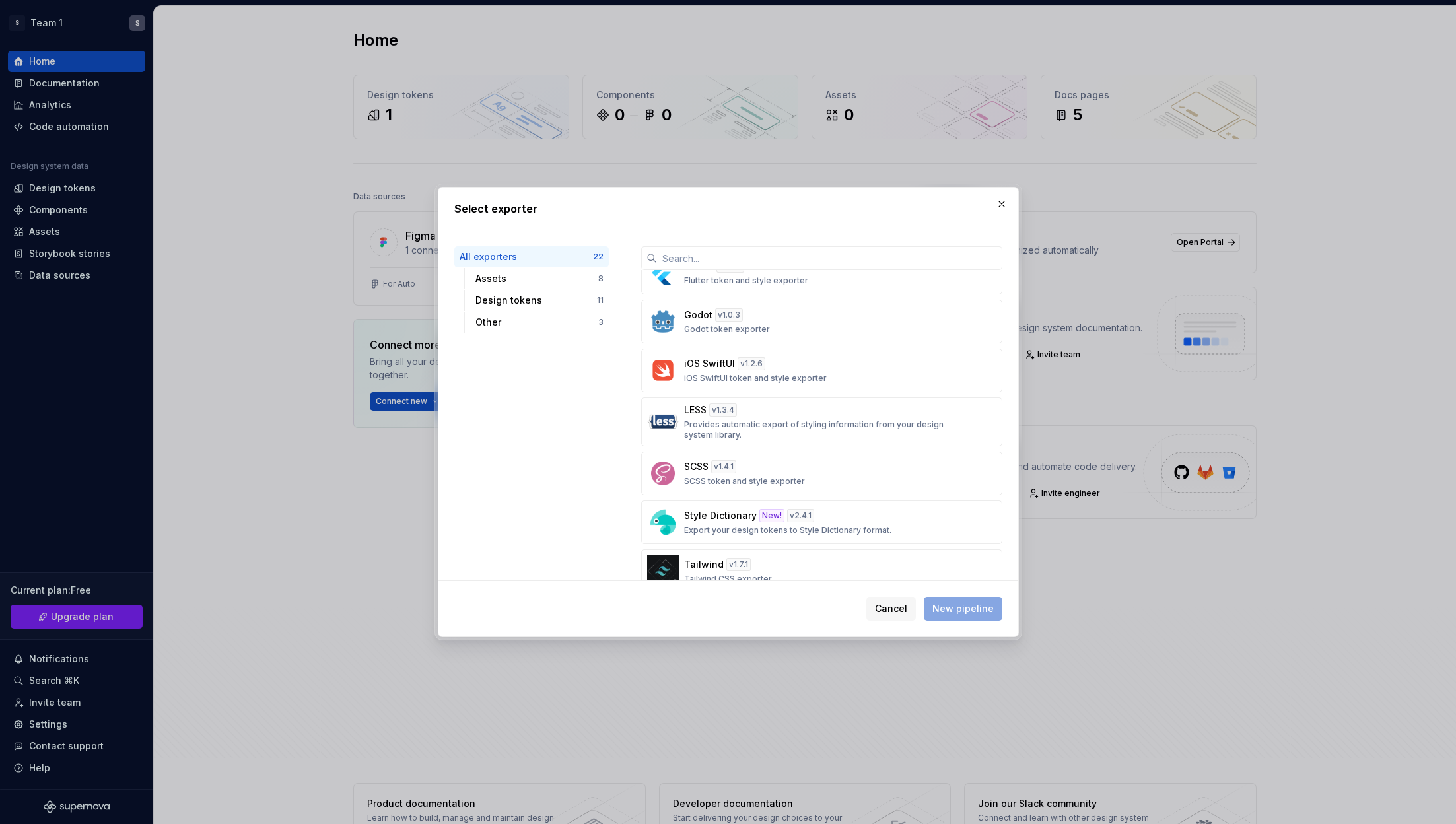
scroll to position [600, 0]
click at [747, 361] on div "v 1.2.6" at bounding box center [751, 368] width 28 height 14
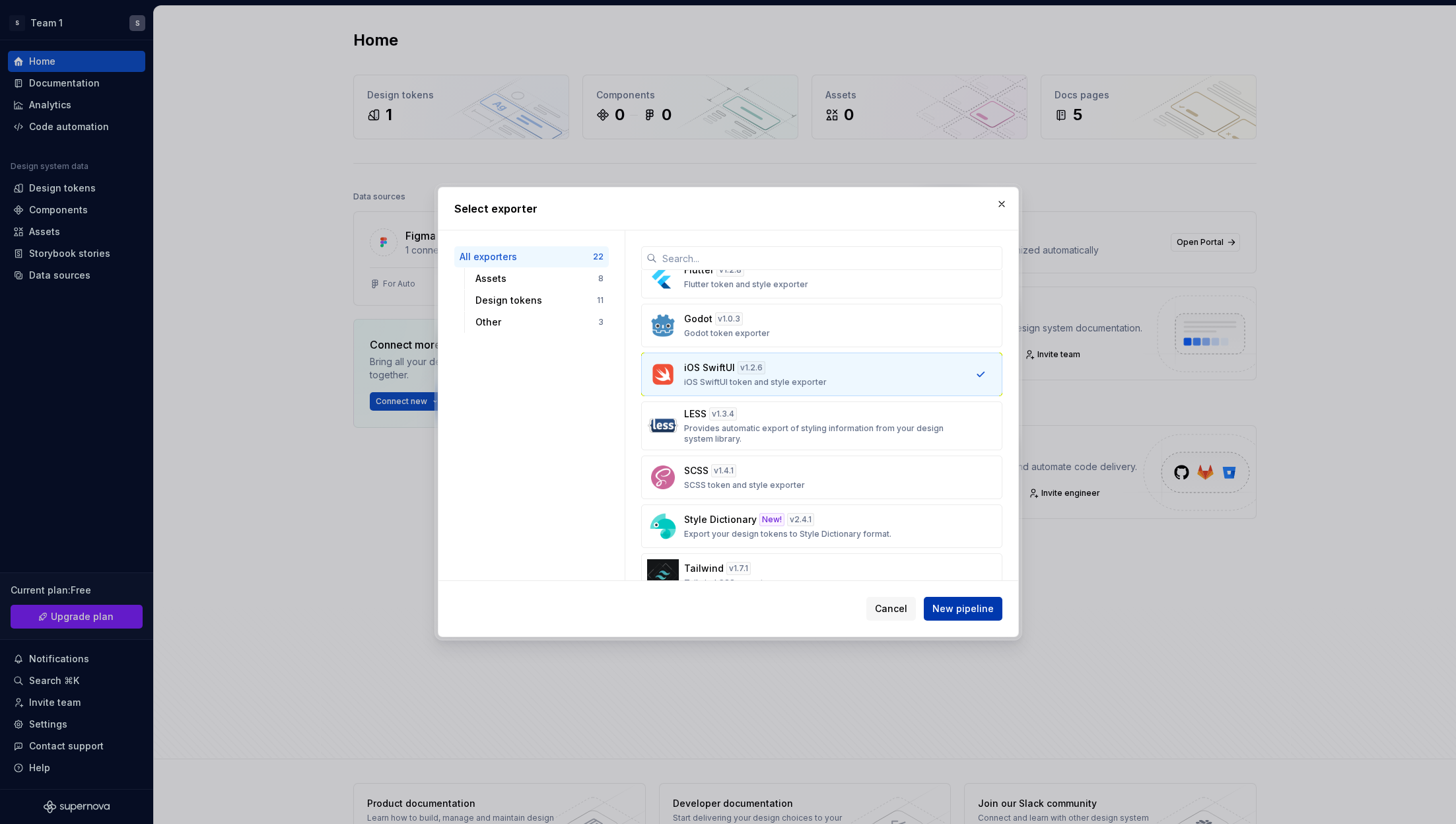
click at [965, 549] on span "New pipeline" at bounding box center [963, 609] width 62 height 14
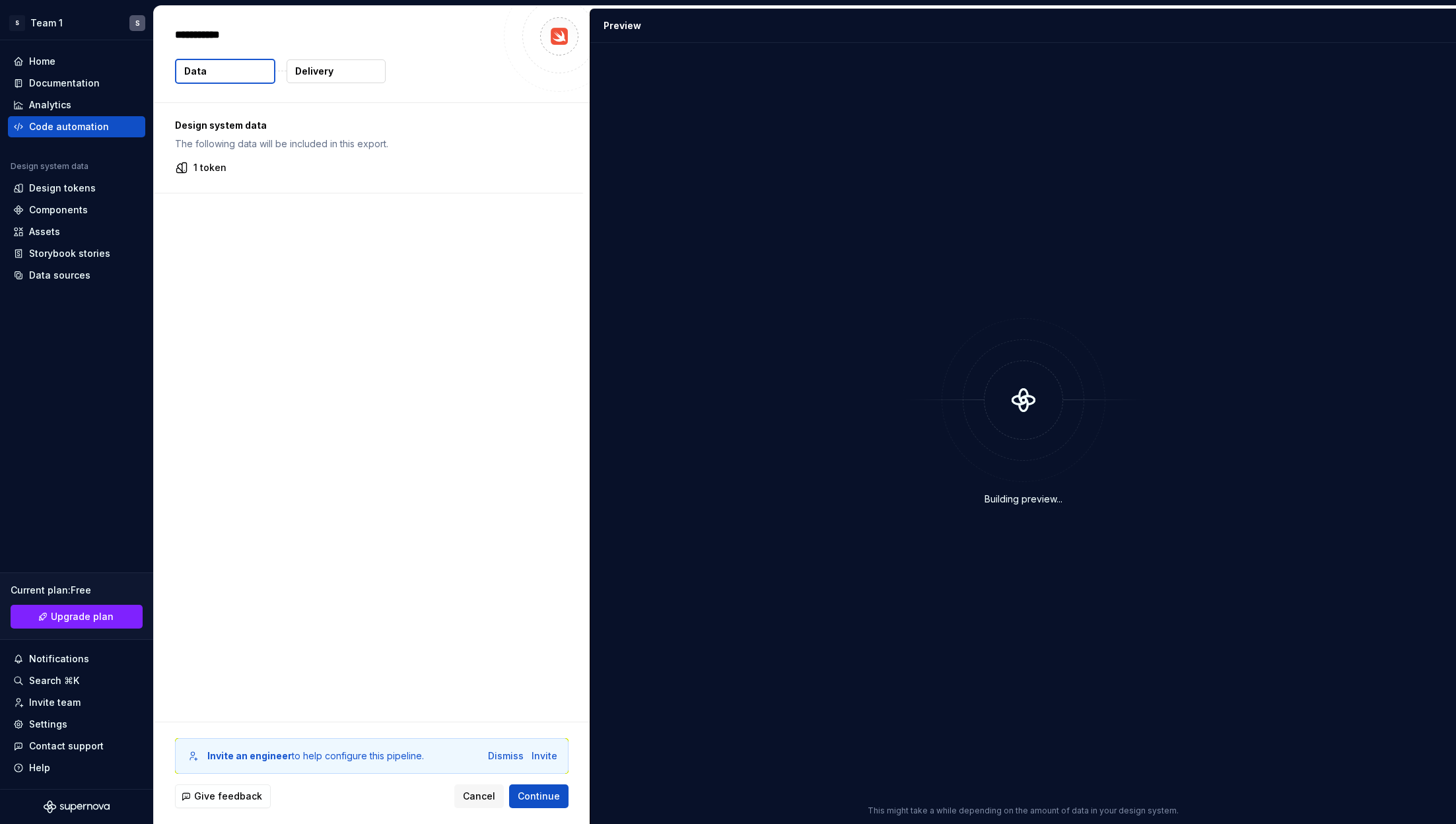
type textarea "*"
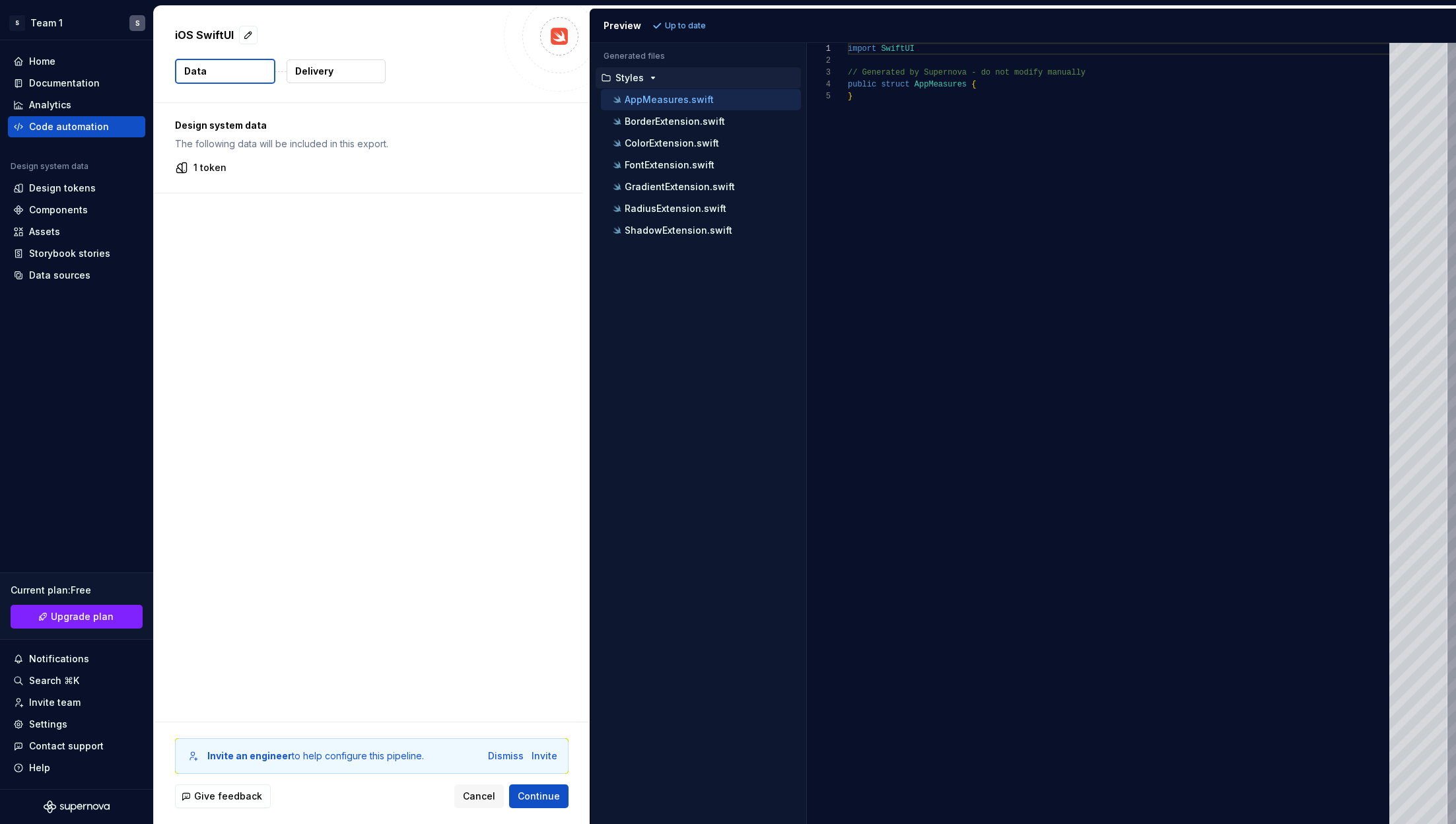
click at [334, 73] on button "Delivery" at bounding box center [335, 71] width 99 height 24
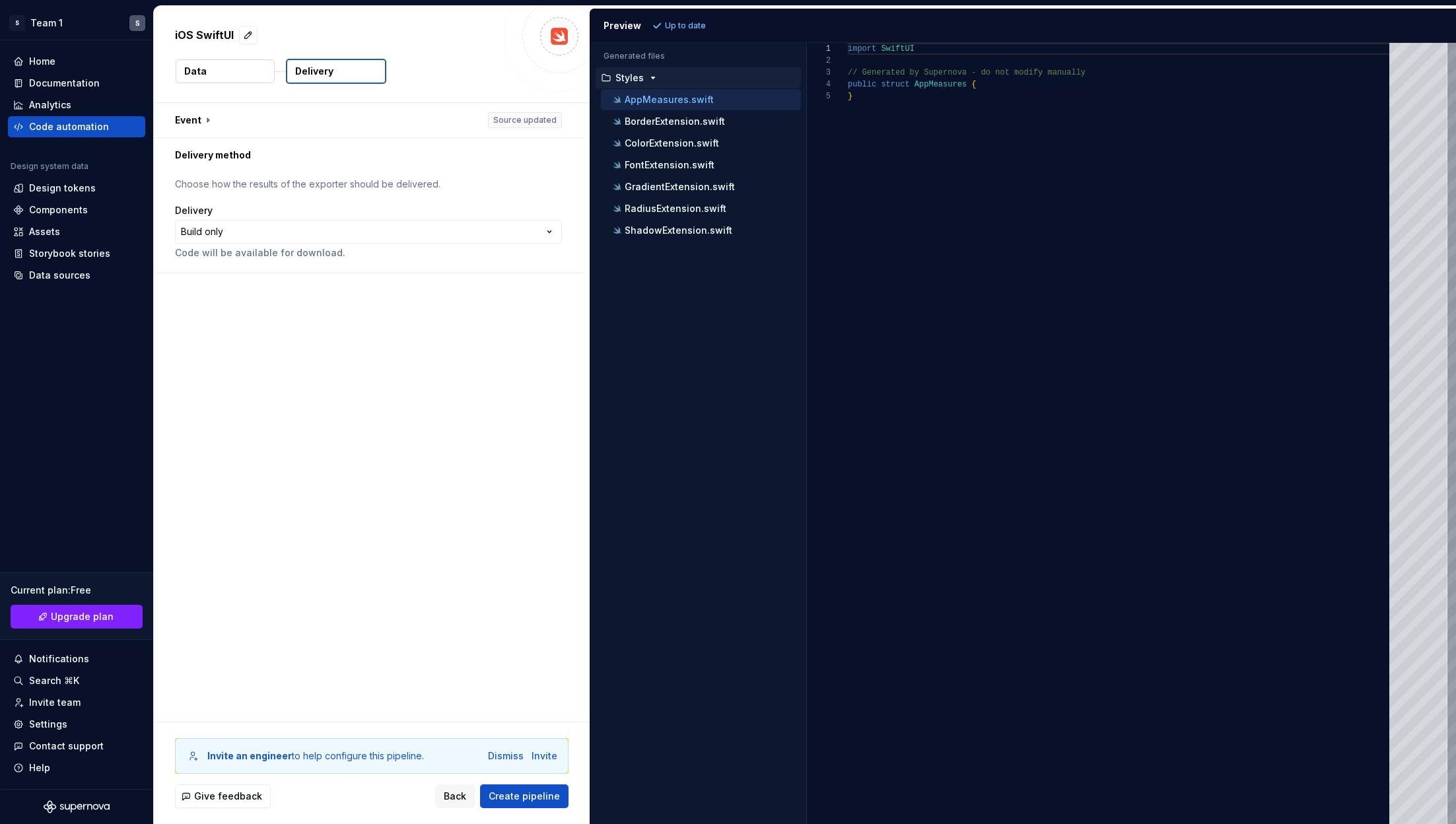
click at [218, 69] on button "Data" at bounding box center [225, 71] width 99 height 24
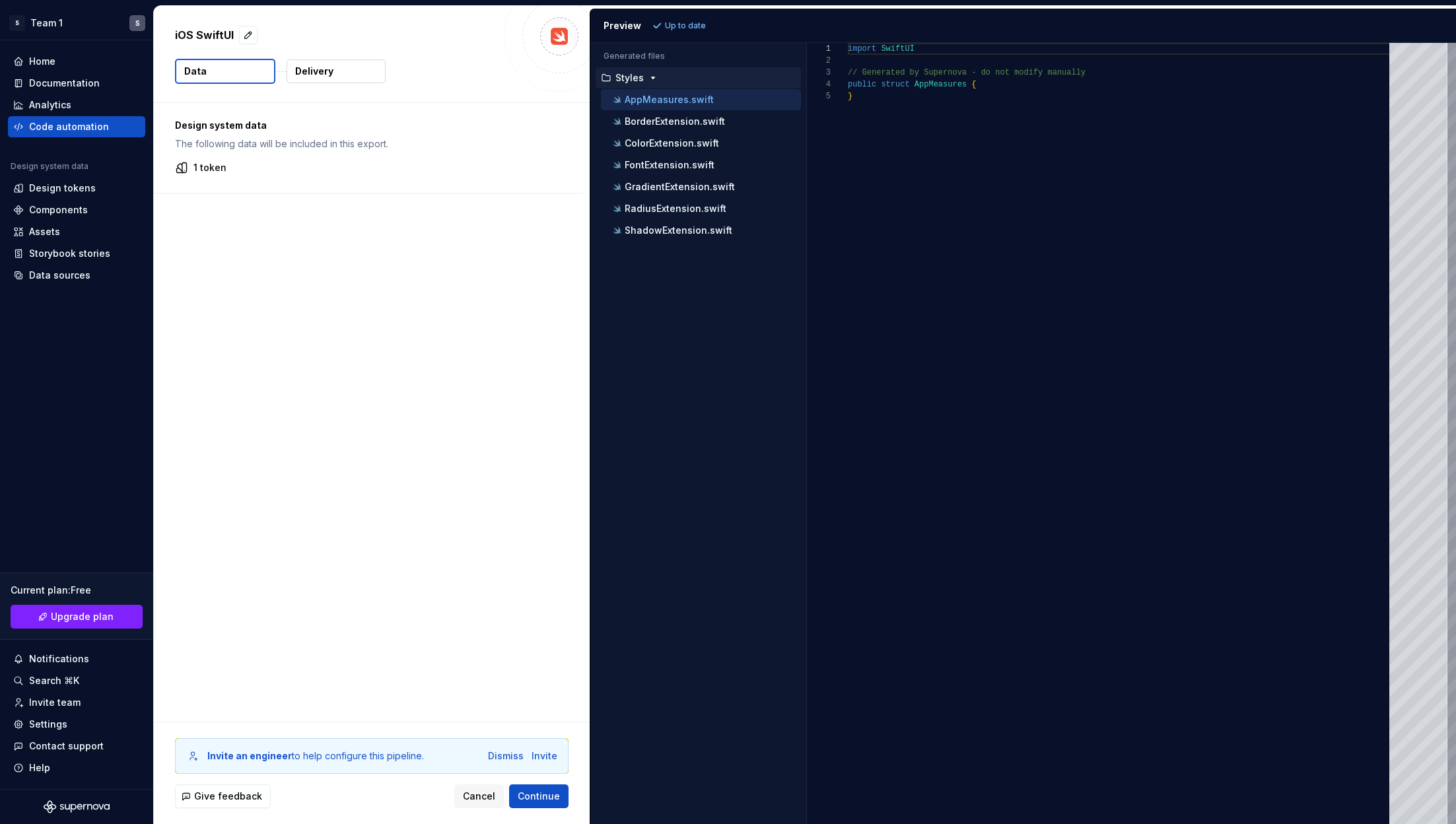
click at [524, 35] on div at bounding box center [558, 35] width 111 height 111
click at [220, 79] on button "Data" at bounding box center [225, 72] width 101 height 25
click at [540, 549] on span "Continue" at bounding box center [539, 796] width 42 height 14
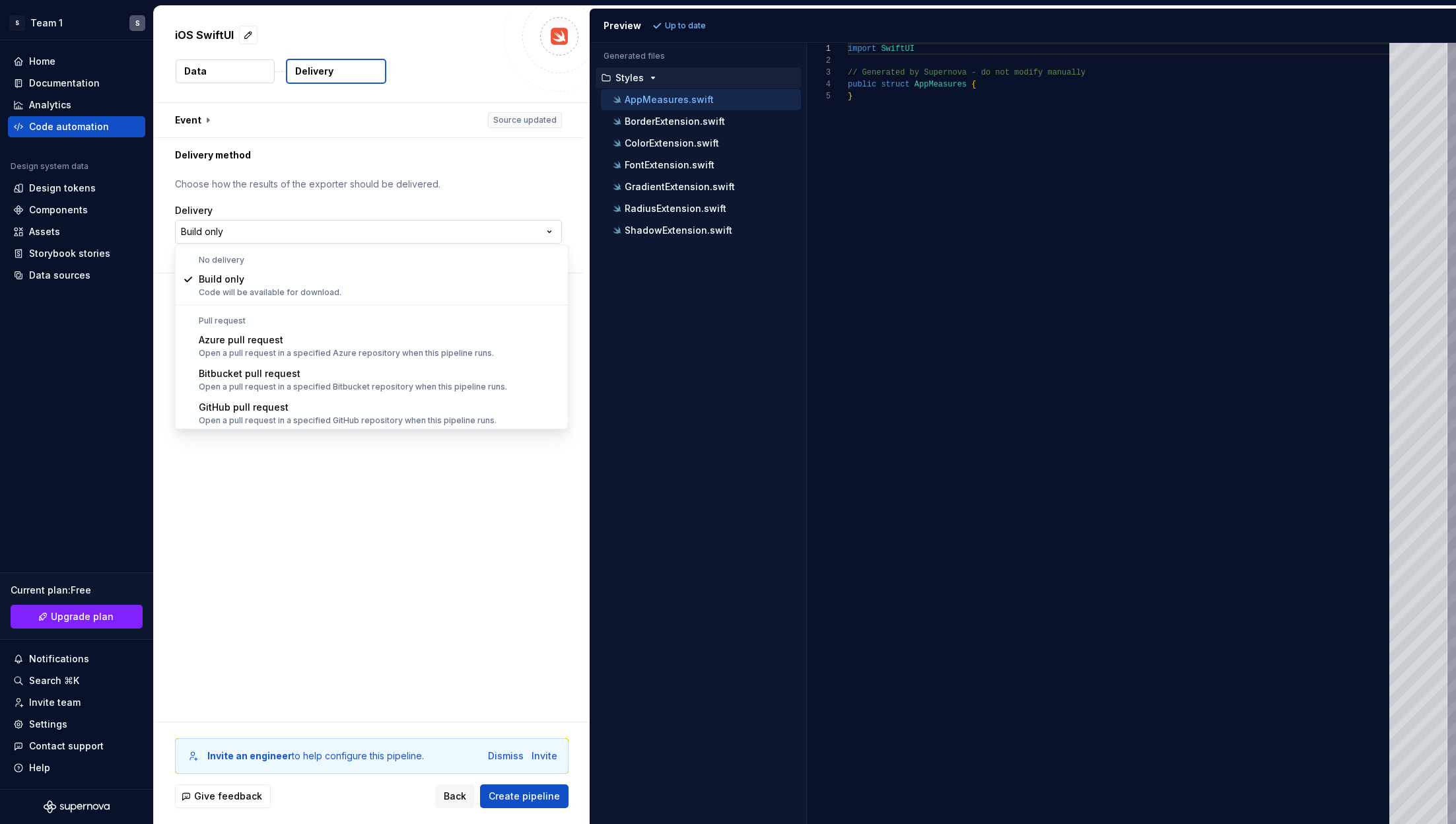
click at [354, 237] on html "**********" at bounding box center [728, 412] width 1456 height 824
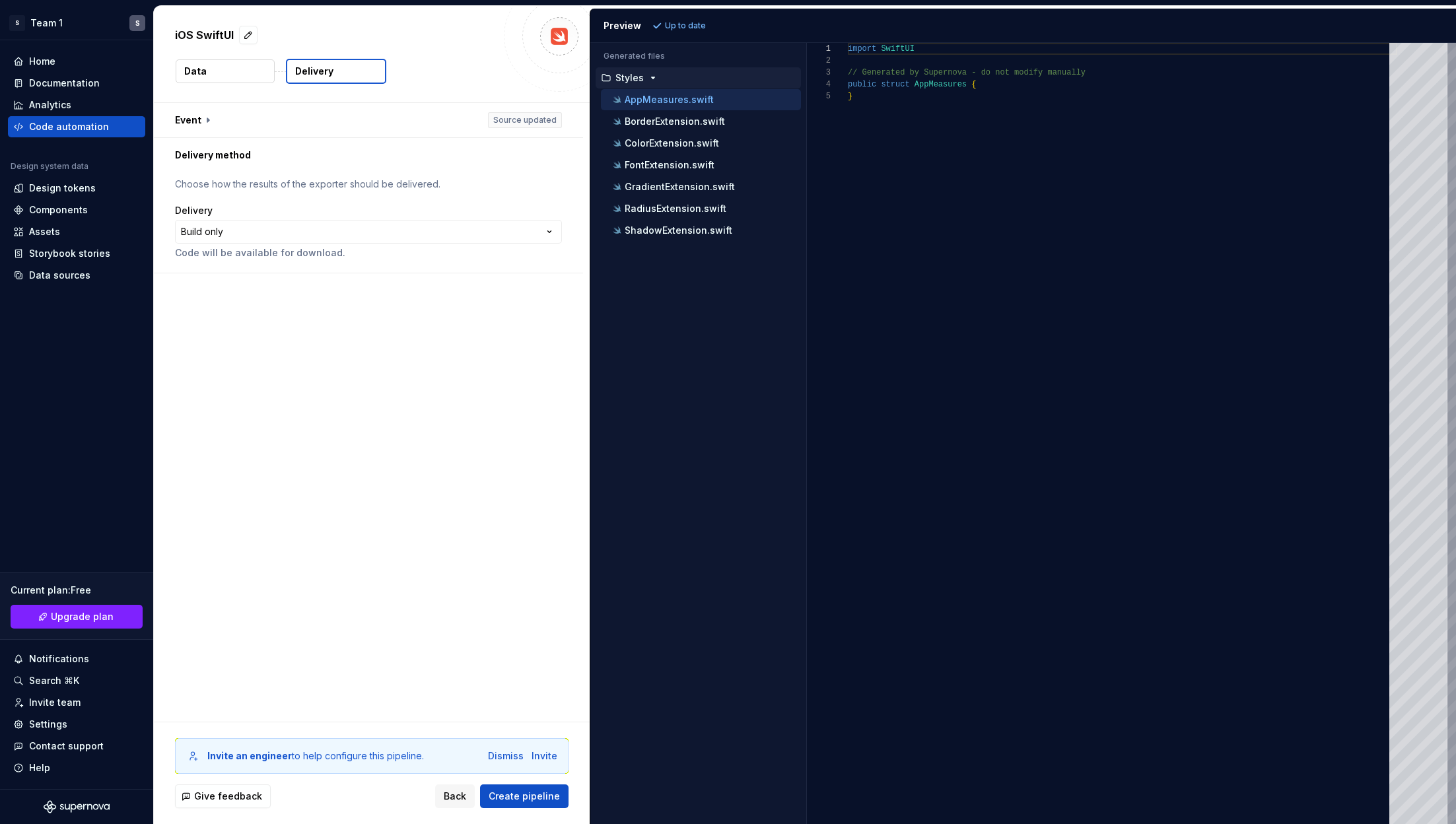
click at [386, 514] on html "**********" at bounding box center [728, 412] width 1456 height 824
click at [534, 549] on button "Create pipeline" at bounding box center [524, 796] width 89 height 24
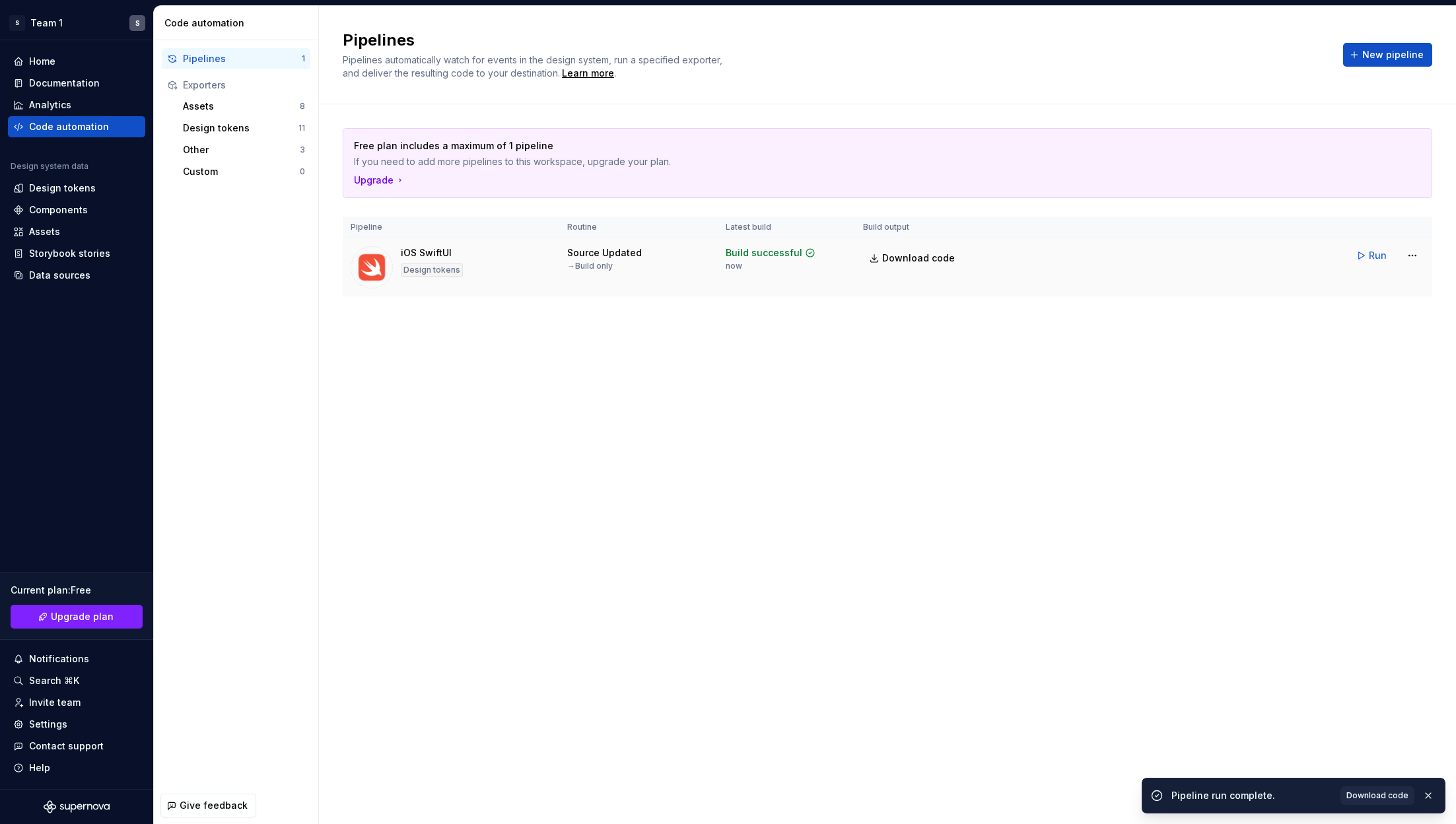
click at [594, 258] on div "Source Updated" at bounding box center [604, 253] width 74 height 14
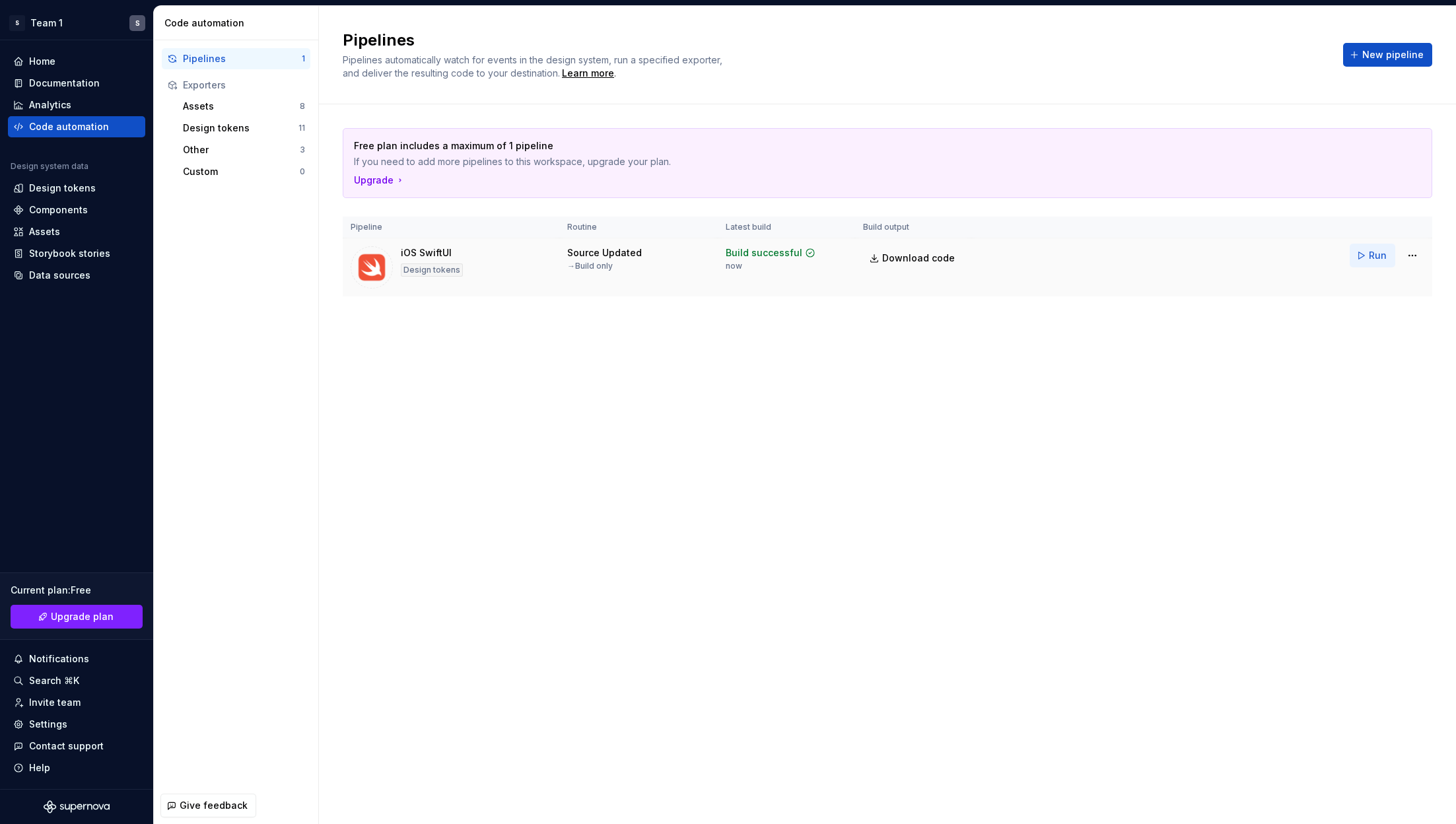
click at [970, 254] on span "Run" at bounding box center [1377, 256] width 18 height 14
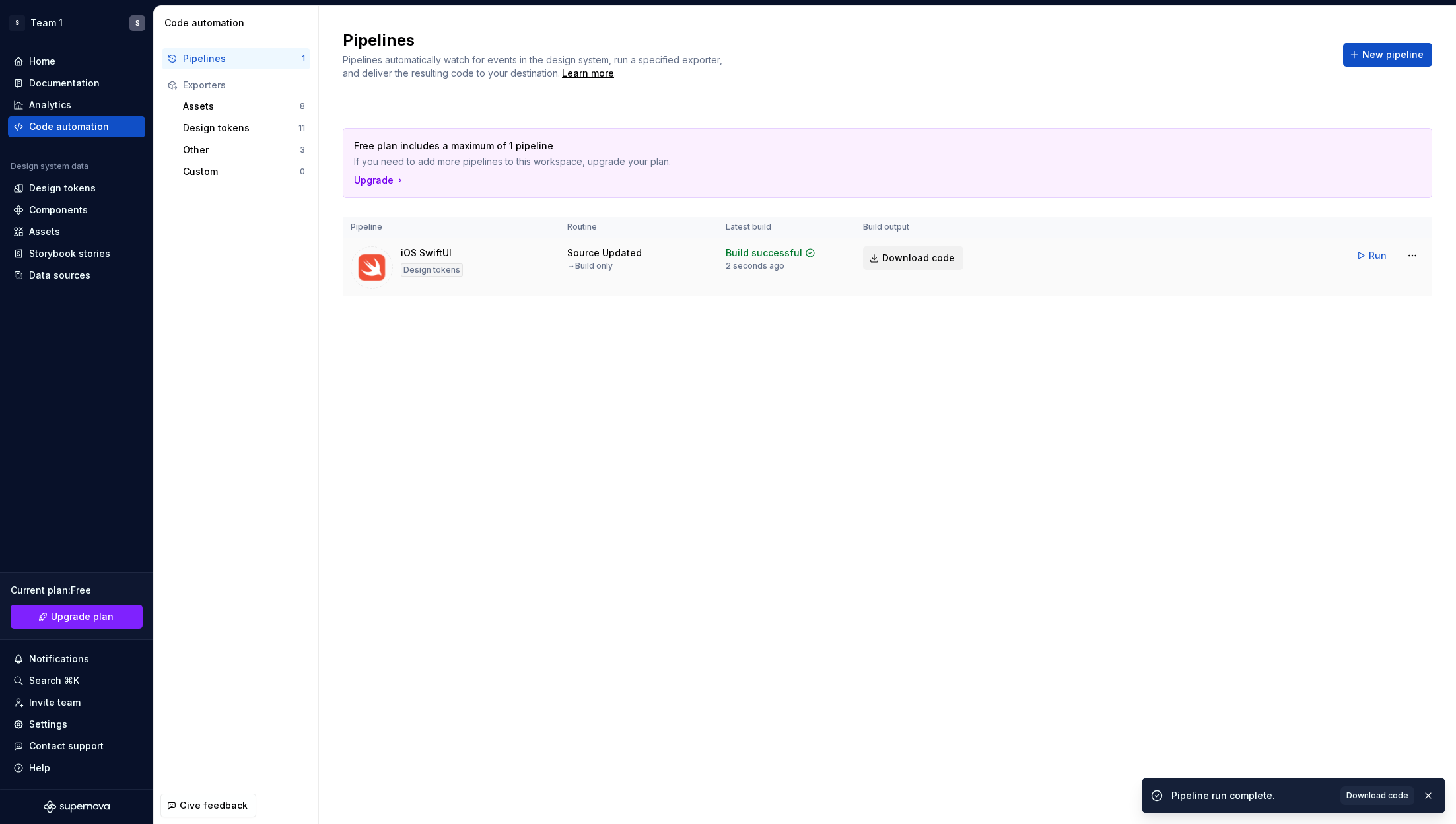
click at [913, 256] on span "Download code" at bounding box center [918, 258] width 73 height 14
